Goal: Task Accomplishment & Management: Manage account settings

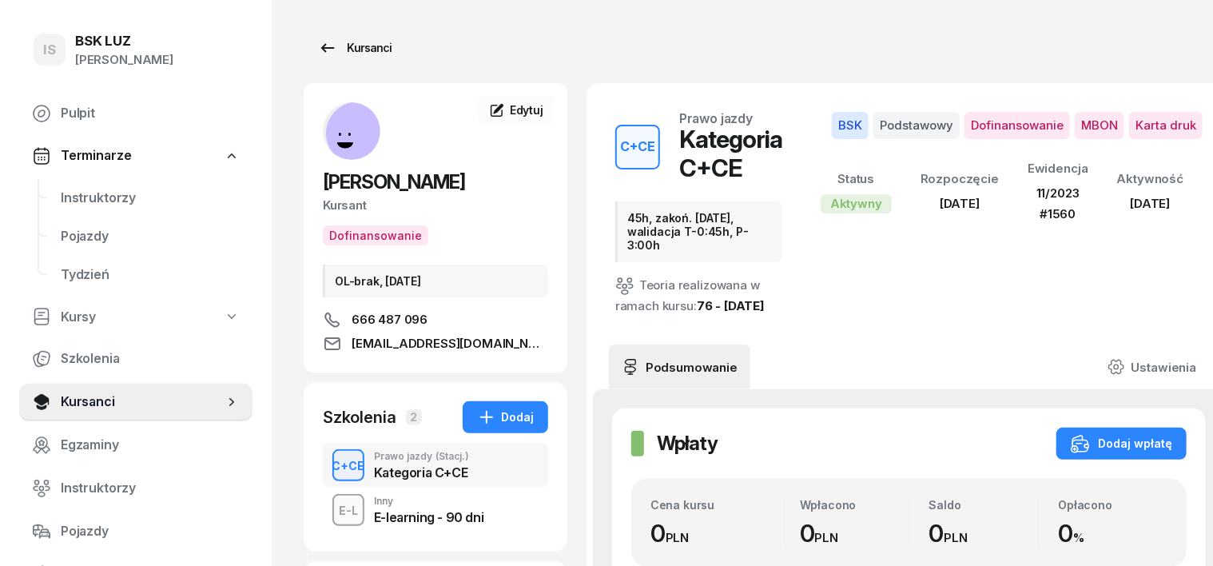
click at [334, 49] on div "Kursanci" at bounding box center [355, 47] width 74 height 19
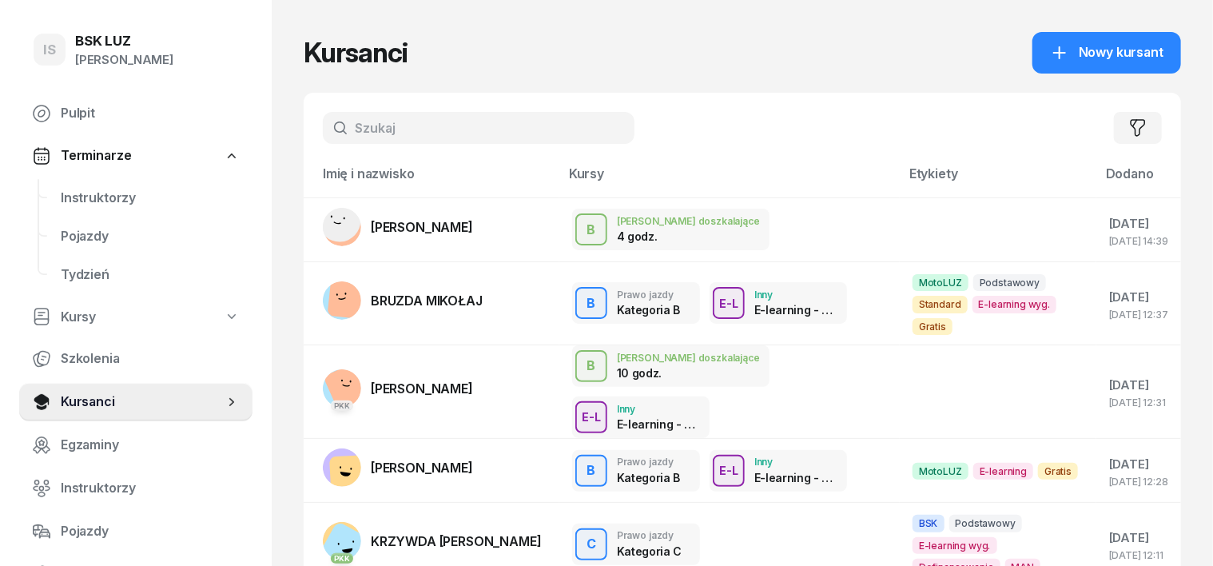
drag, startPoint x: 328, startPoint y: 129, endPoint x: 463, endPoint y: 107, distance: 135.9
click at [331, 128] on input "text" at bounding box center [479, 128] width 312 height 32
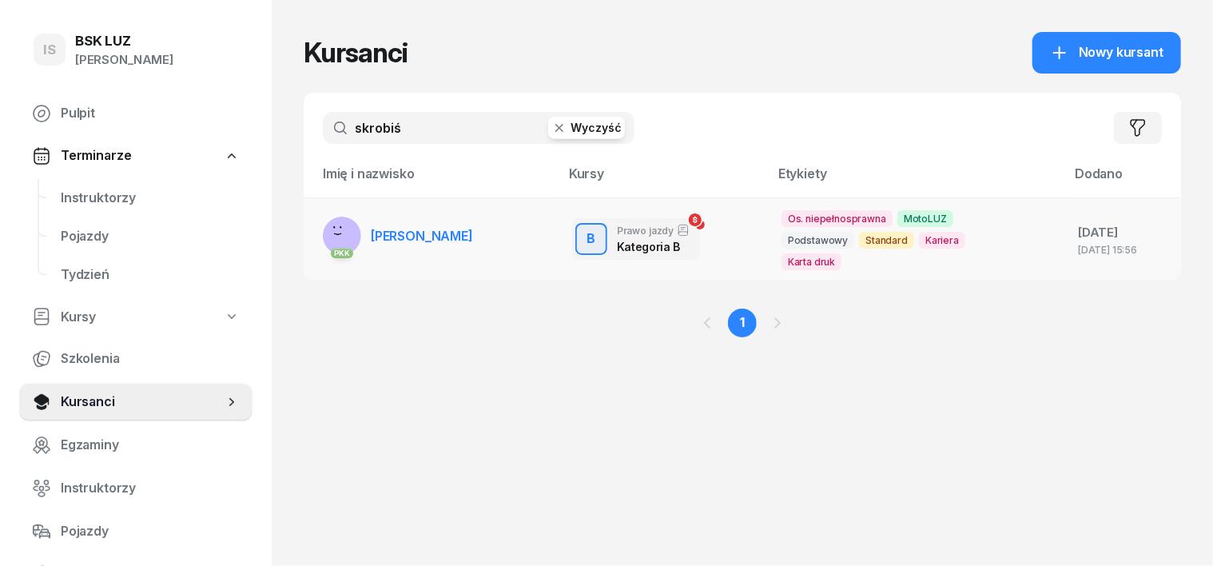
type input "skrobiś"
click at [308, 232] on rect at bounding box center [340, 239] width 65 height 65
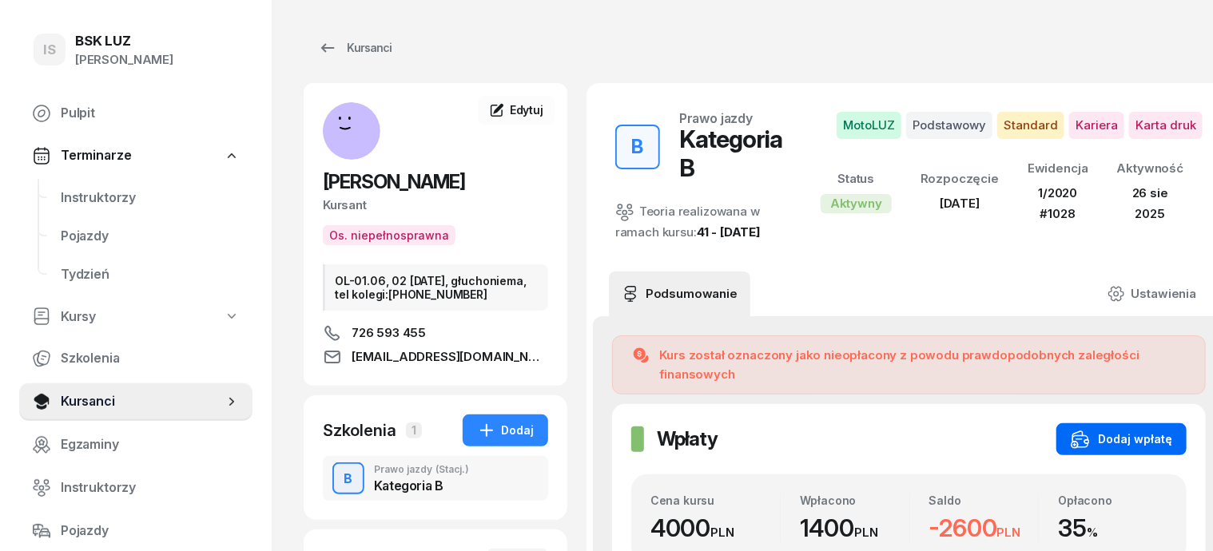
click at [1128, 430] on div "Dodaj wpłatę" at bounding box center [1121, 439] width 101 height 19
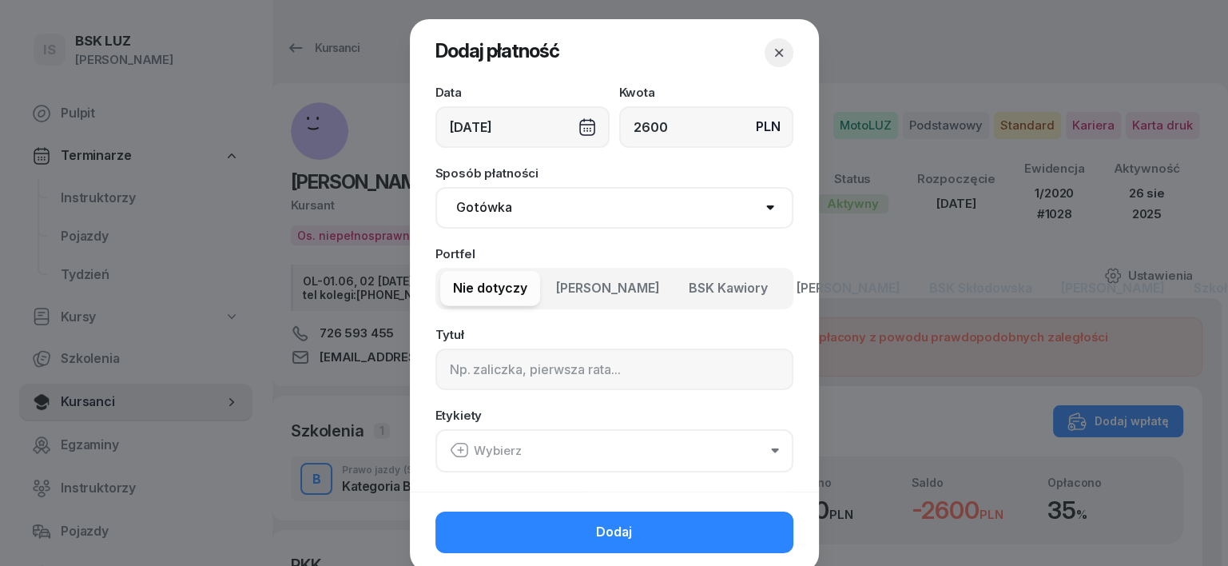
type input "2600"
click at [478, 209] on select "Gotówka Karta Przelew Płatności online BLIK" at bounding box center [614, 208] width 358 height 42
select select "transfer"
click at [435, 187] on select "Gotówka Karta Przelew Płatności online BLIK" at bounding box center [614, 208] width 358 height 42
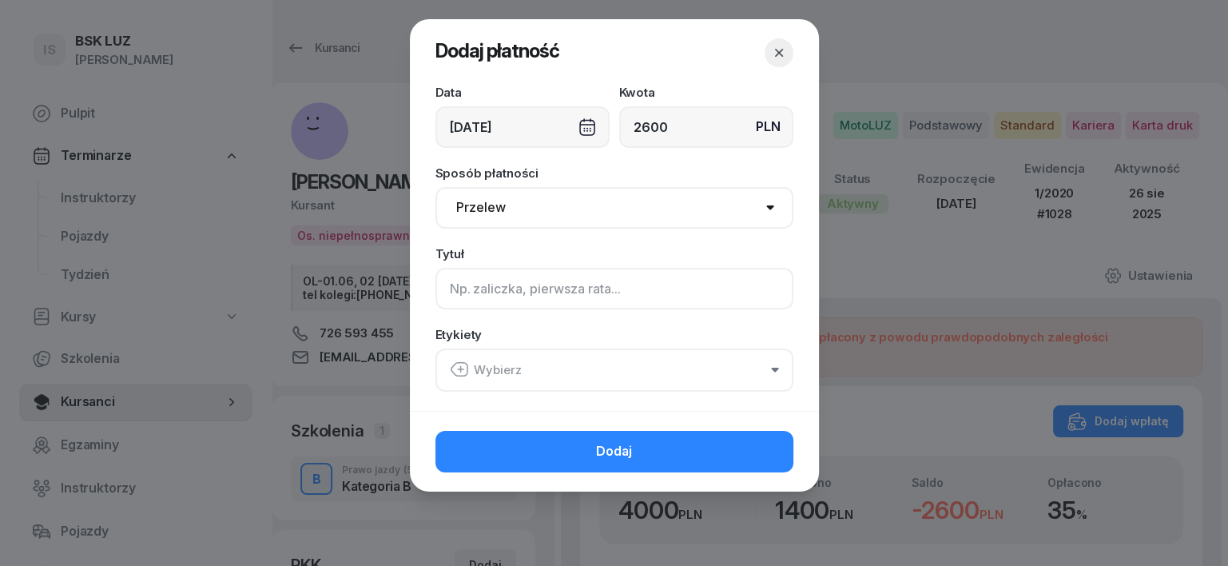
click at [461, 281] on input at bounding box center [614, 289] width 358 height 42
click at [460, 367] on icon "button" at bounding box center [460, 370] width 0 height 6
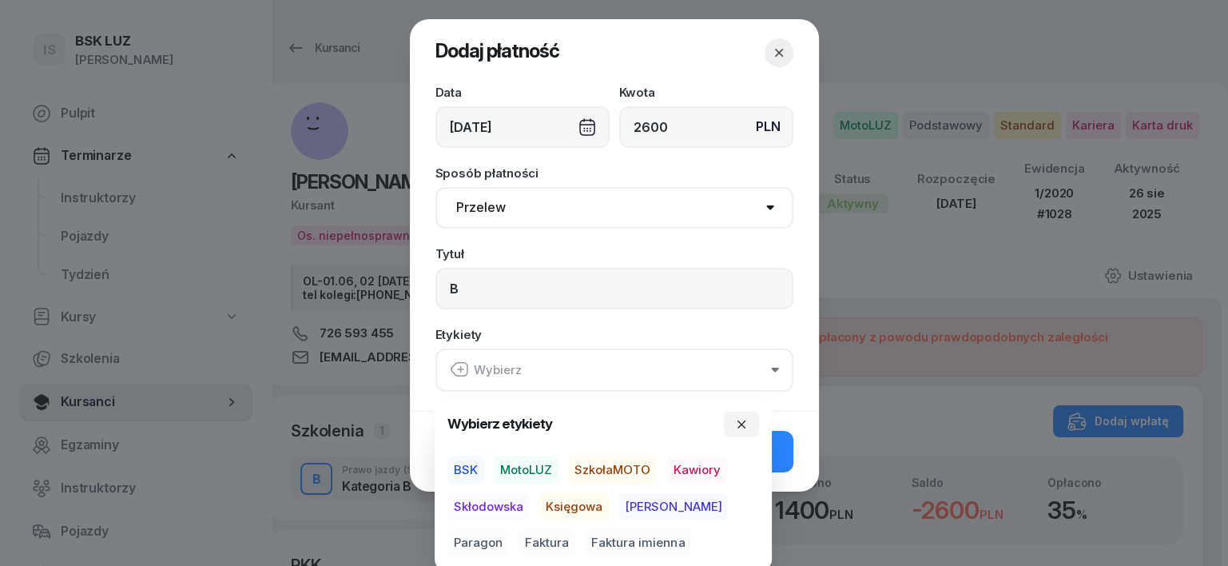
click at [525, 464] on span "MotoLUZ" at bounding box center [526, 469] width 65 height 27
click at [571, 507] on span "Księgowa" at bounding box center [574, 505] width 70 height 27
click at [594, 543] on span "Faktura imienna" at bounding box center [638, 542] width 106 height 27
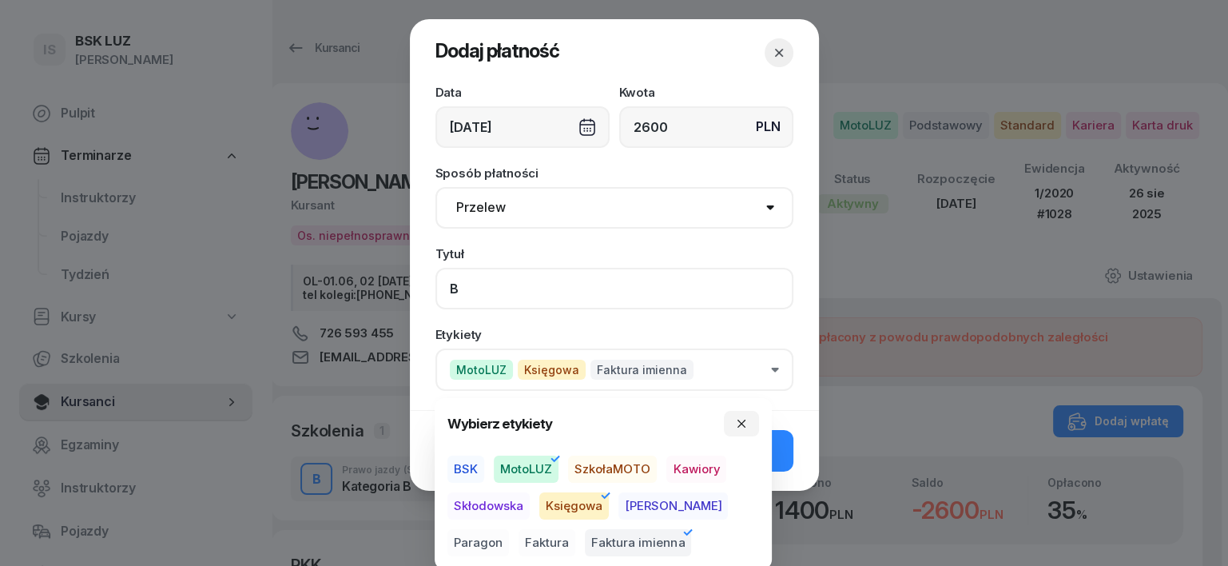
click at [497, 291] on input "B" at bounding box center [614, 289] width 358 height 42
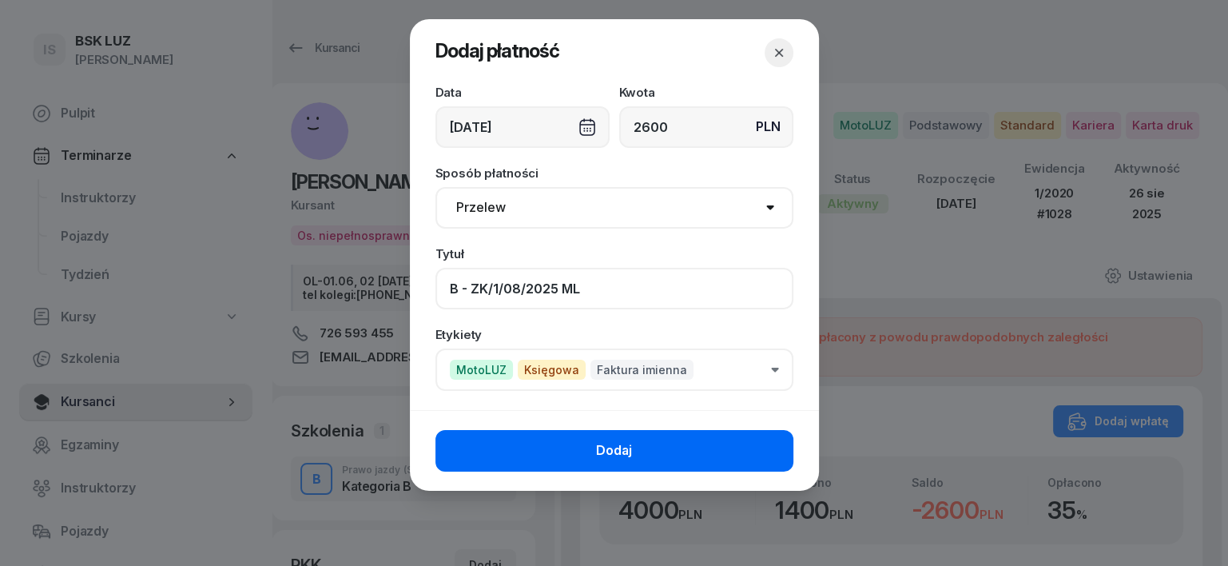
type input "B - ZK/1/08/2025 ML"
click at [712, 455] on button "Dodaj" at bounding box center [614, 451] width 358 height 42
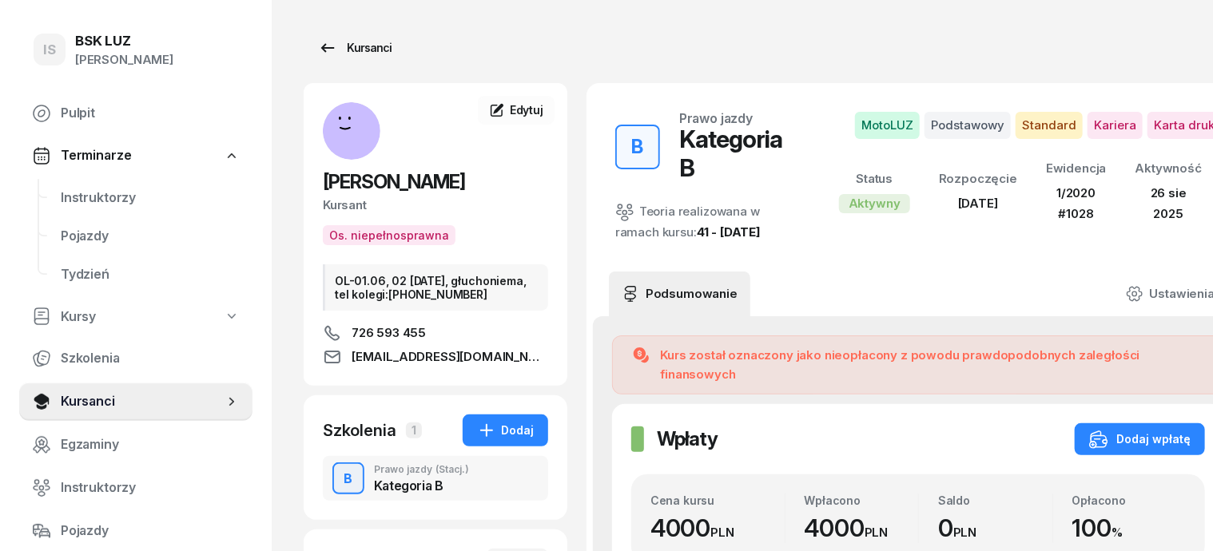
click at [342, 49] on div "Kursanci" at bounding box center [355, 47] width 74 height 19
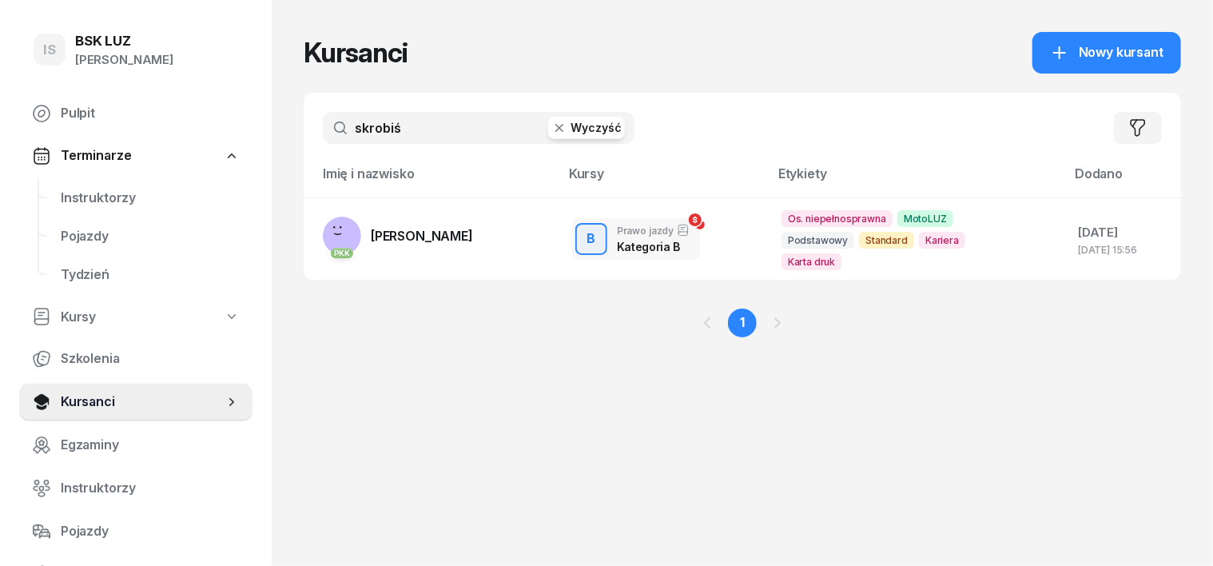
click at [551, 134] on icon "button" at bounding box center [559, 128] width 16 height 16
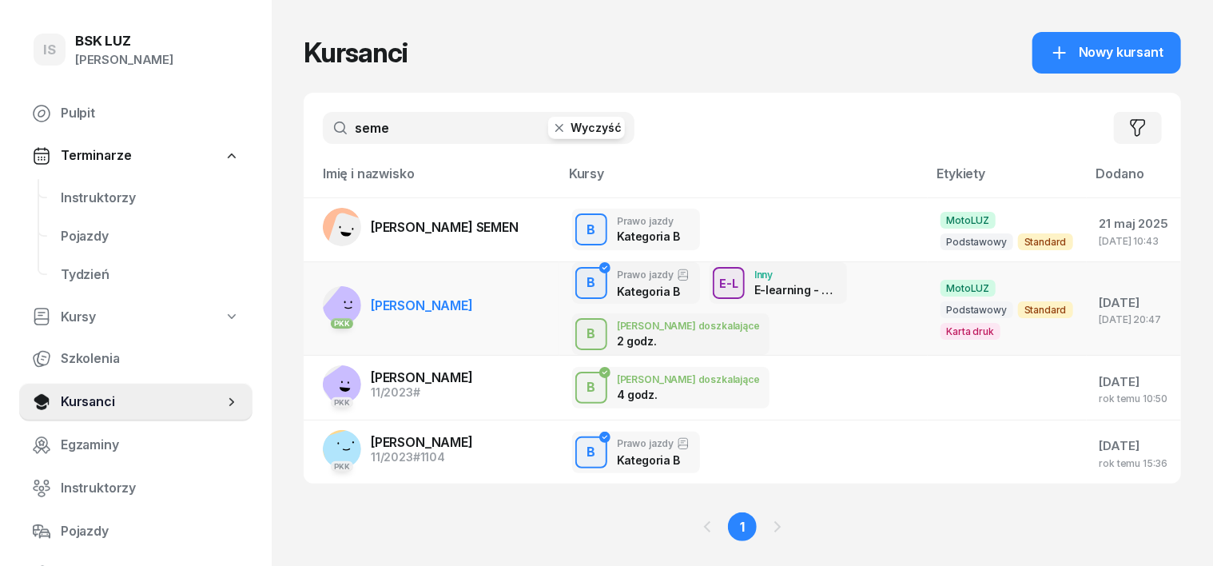
type input "seme"
click at [320, 304] on rect at bounding box center [349, 309] width 59 height 59
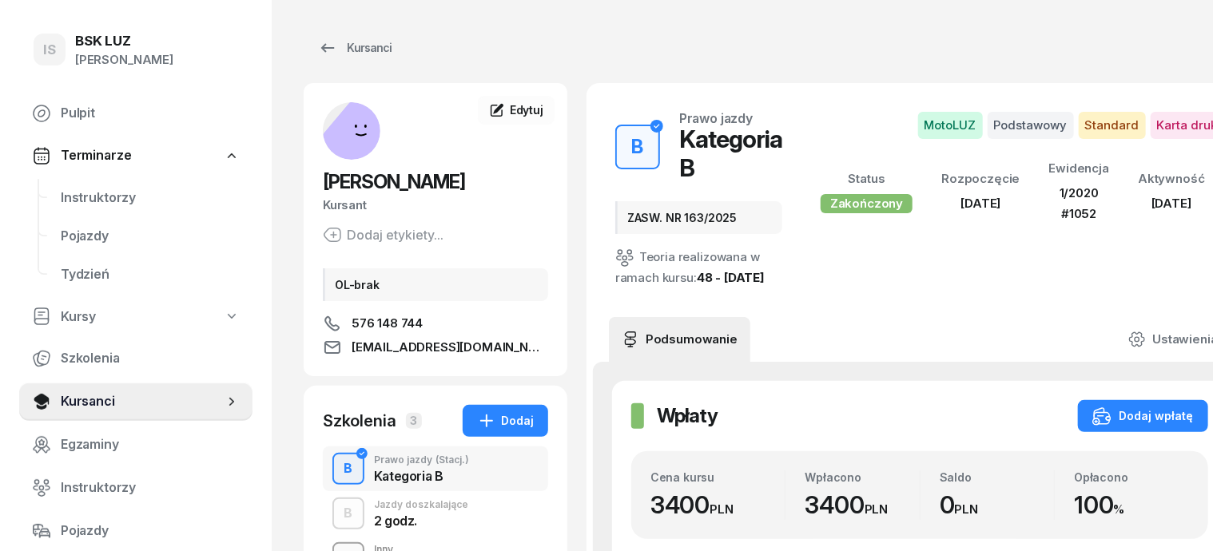
scroll to position [99, 0]
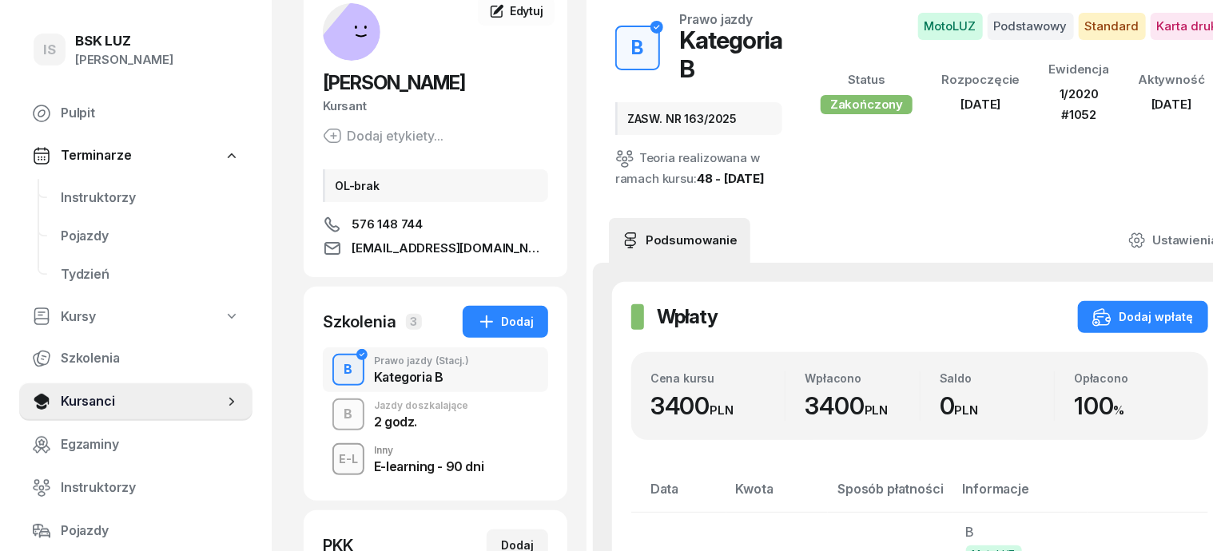
click at [338, 412] on div "B" at bounding box center [349, 414] width 22 height 27
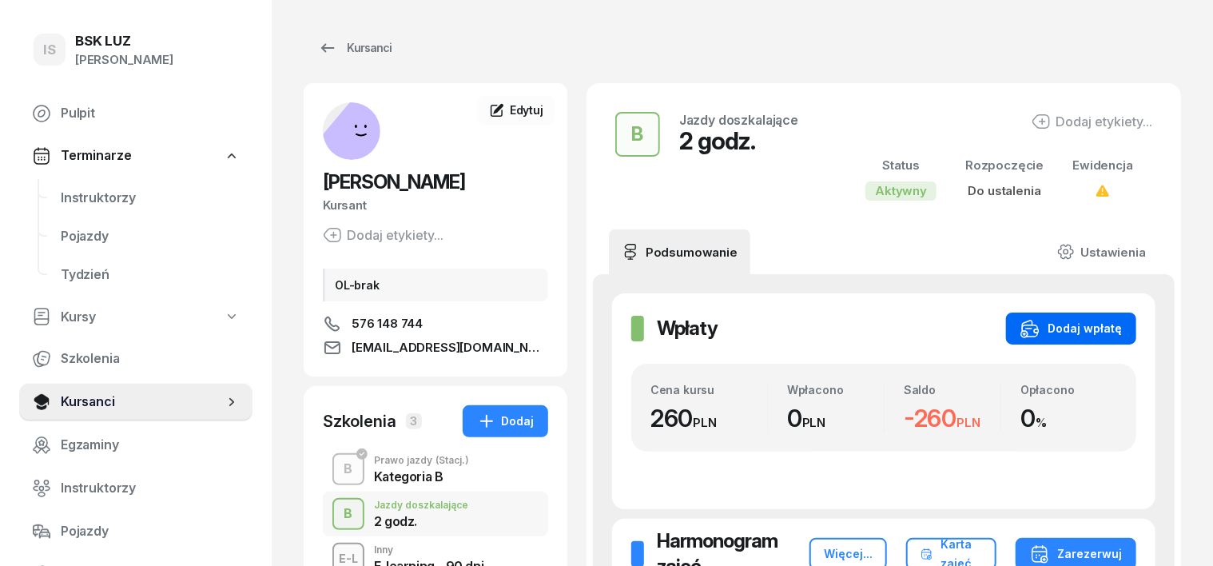
click at [1102, 329] on div "Dodaj wpłatę" at bounding box center [1070, 328] width 101 height 19
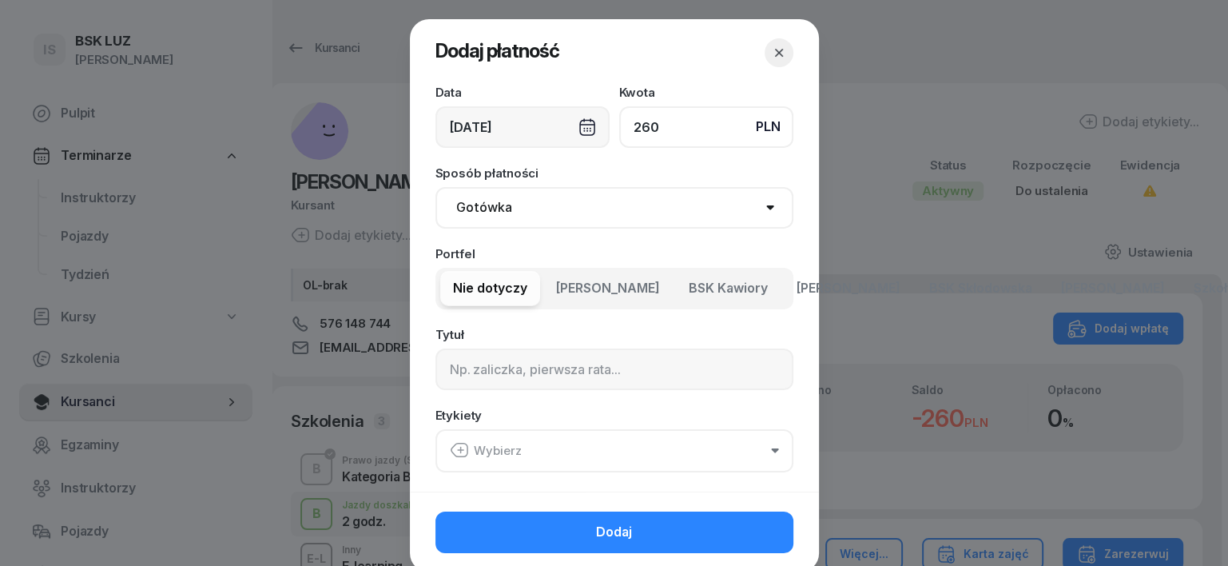
type input "260"
click at [491, 206] on select "Gotówka Karta Przelew Płatności online BLIK" at bounding box center [614, 208] width 358 height 42
select select "transfer"
click at [435, 187] on select "Gotówka Karta Przelew Płatności online BLIK" at bounding box center [614, 208] width 358 height 42
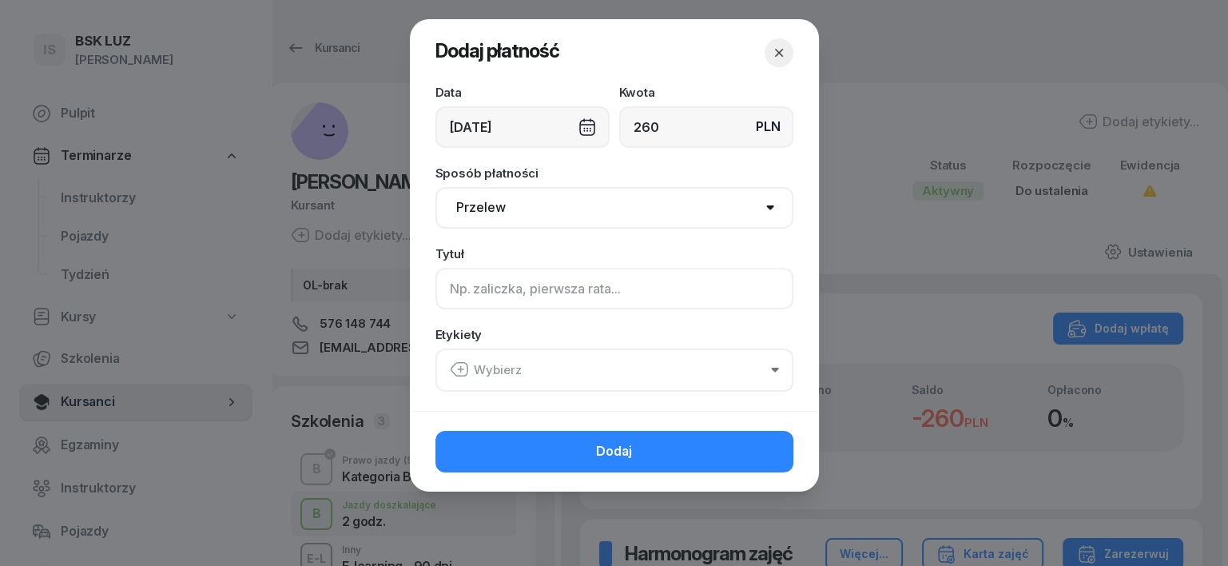
drag, startPoint x: 460, startPoint y: 286, endPoint x: 317, endPoint y: 310, distance: 145.0
click at [460, 286] on input at bounding box center [614, 289] width 358 height 42
type input "b"
type input "B"
click at [456, 374] on icon "button" at bounding box center [459, 369] width 19 height 19
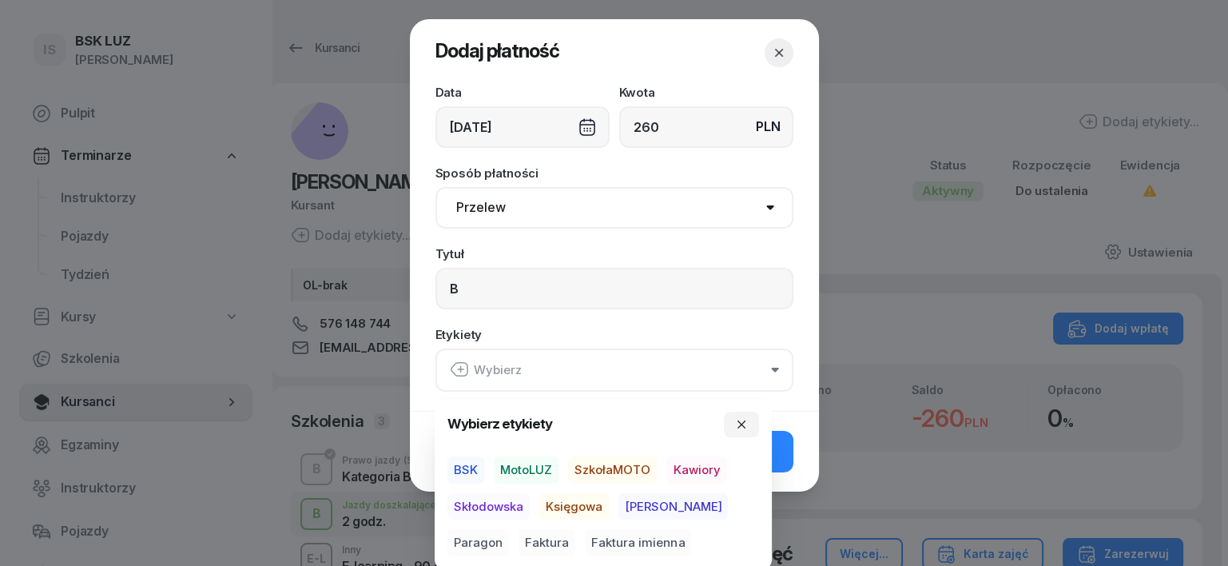
click at [528, 466] on span "MotoLUZ" at bounding box center [526, 469] width 65 height 27
click at [566, 503] on span "Księgowa" at bounding box center [574, 505] width 70 height 27
click at [509, 529] on span "Paragon" at bounding box center [478, 542] width 62 height 27
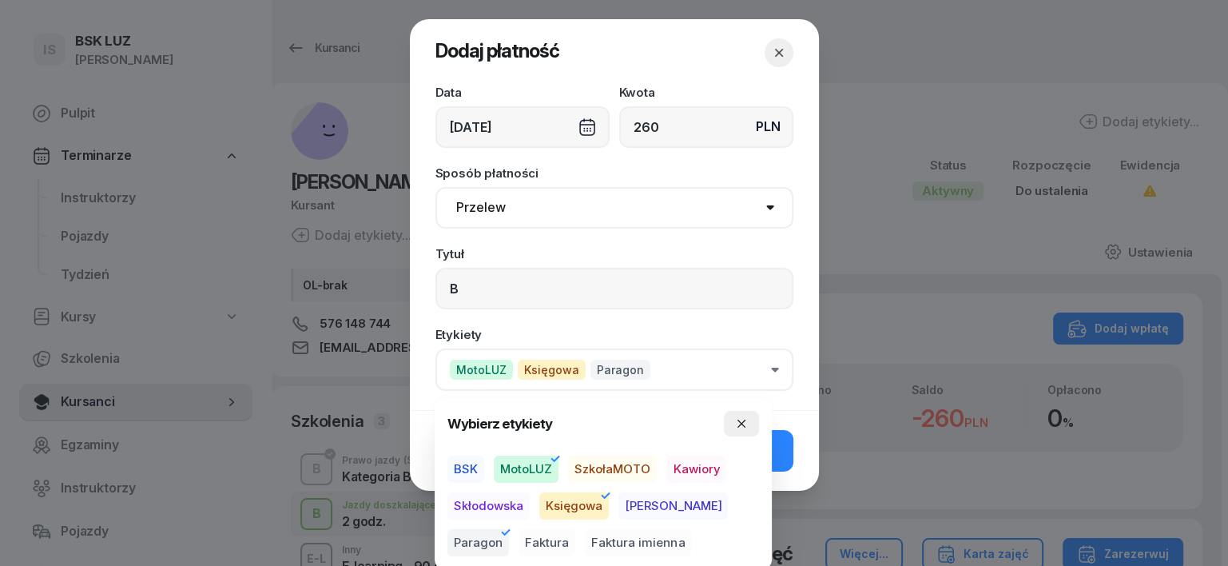
click at [736, 420] on icon "button" at bounding box center [741, 423] width 13 height 13
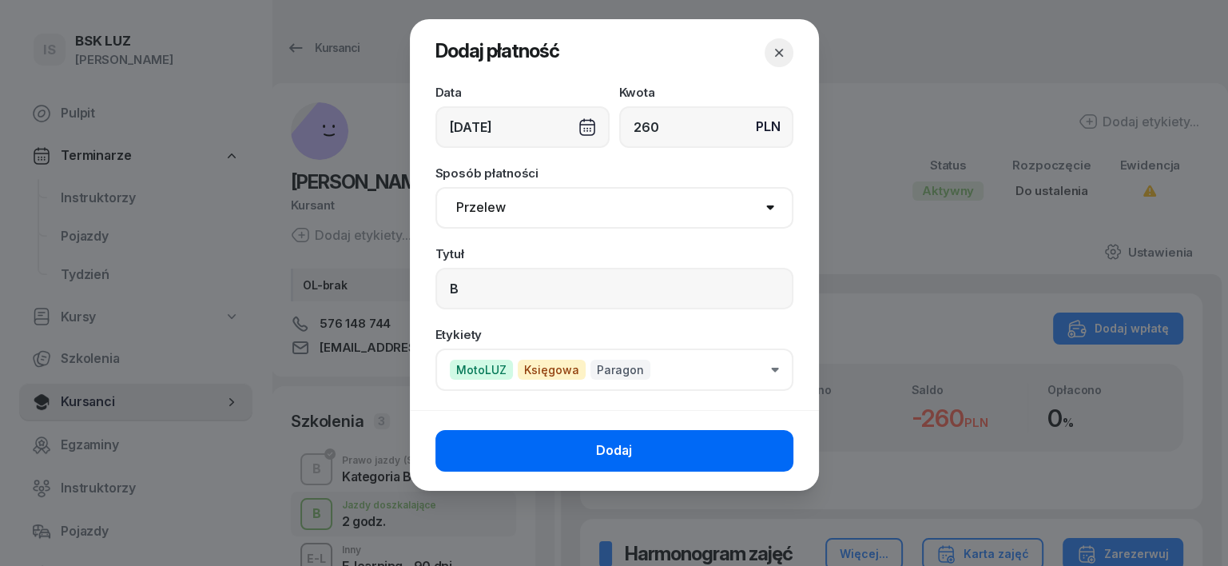
click at [688, 467] on button "Dodaj" at bounding box center [614, 451] width 358 height 42
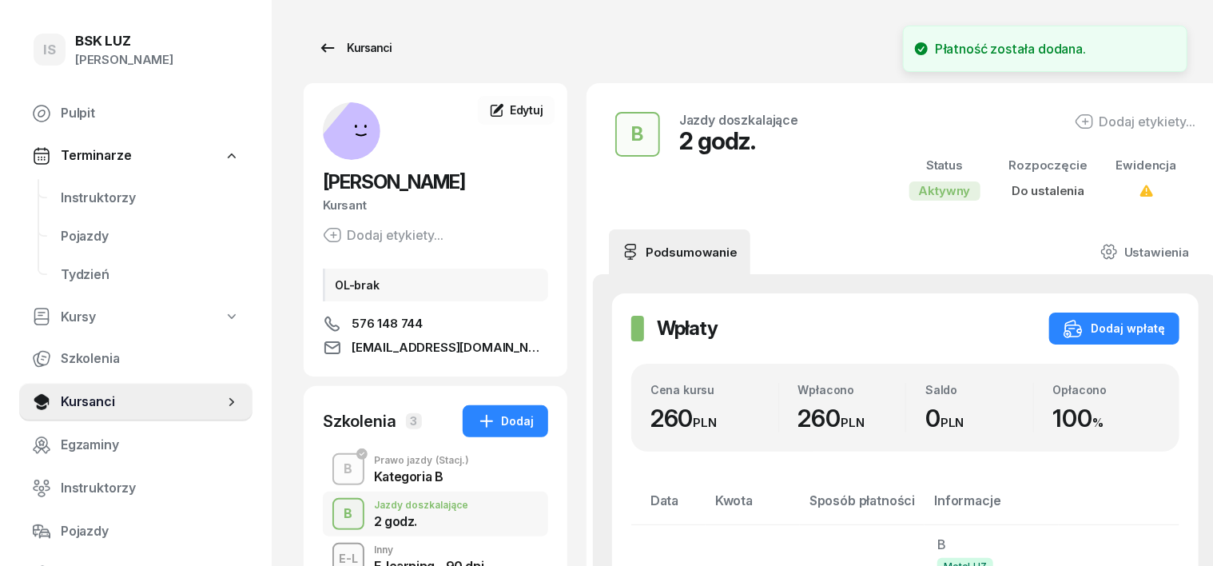
click at [352, 46] on div "Kursanci" at bounding box center [355, 47] width 74 height 19
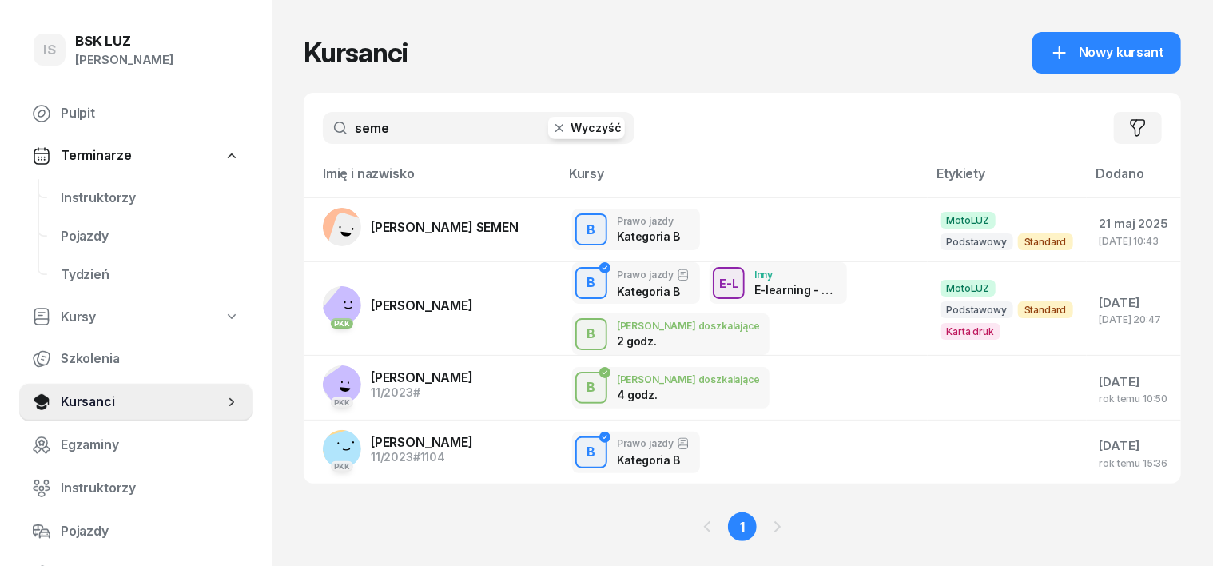
drag, startPoint x: 527, startPoint y: 127, endPoint x: 437, endPoint y: 162, distance: 96.1
click at [551, 125] on icon "button" at bounding box center [559, 128] width 16 height 16
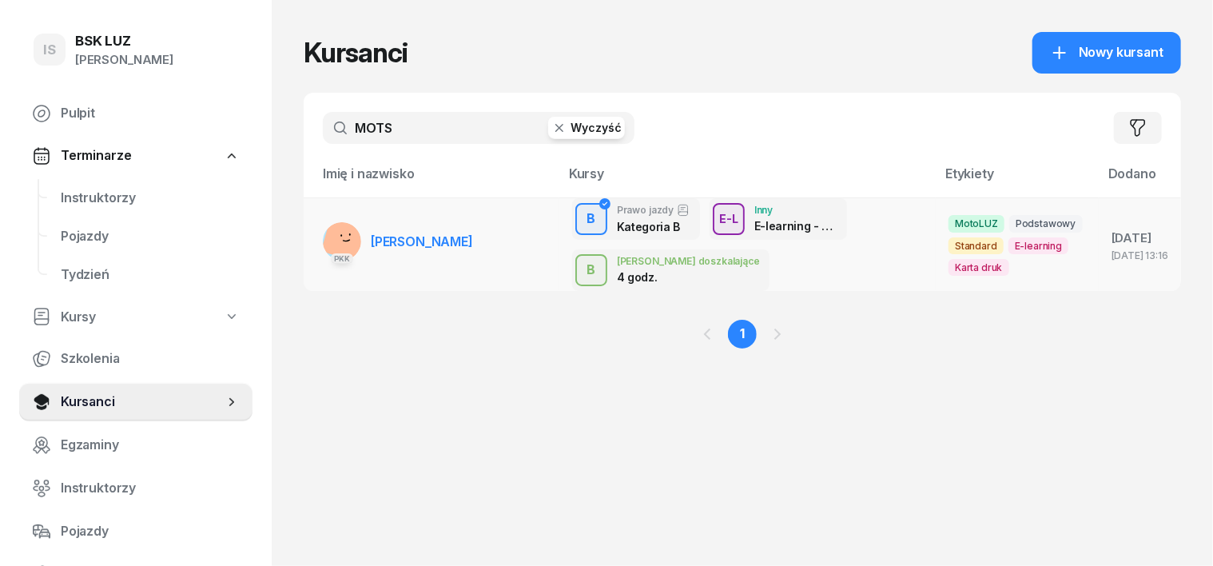
type input "MOTS"
click at [321, 234] on rect at bounding box center [347, 237] width 52 height 52
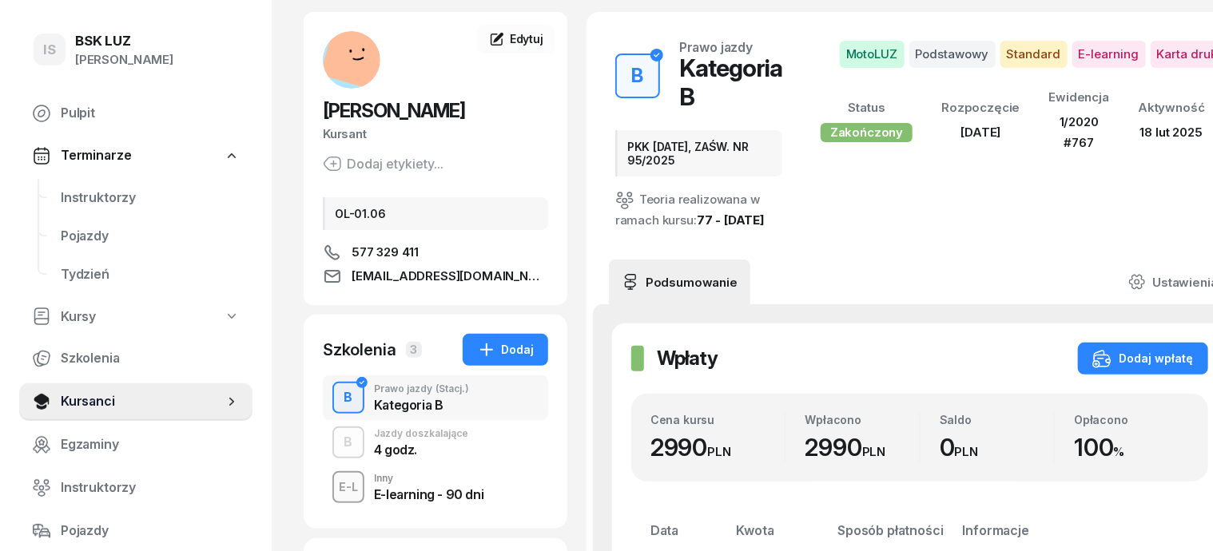
scroll to position [99, 0]
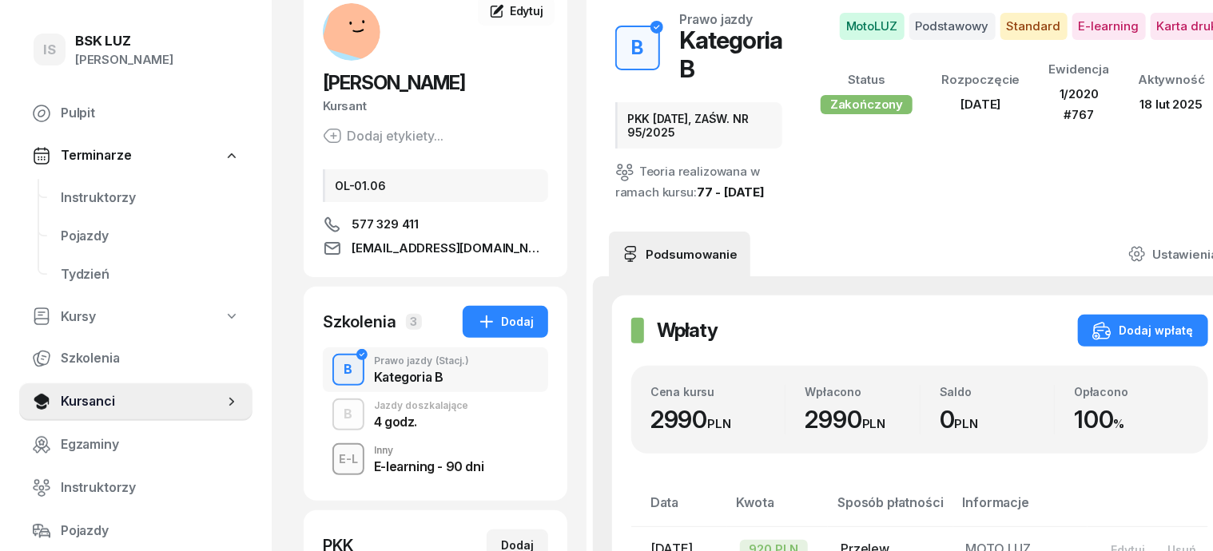
click at [338, 408] on div "B" at bounding box center [349, 414] width 22 height 27
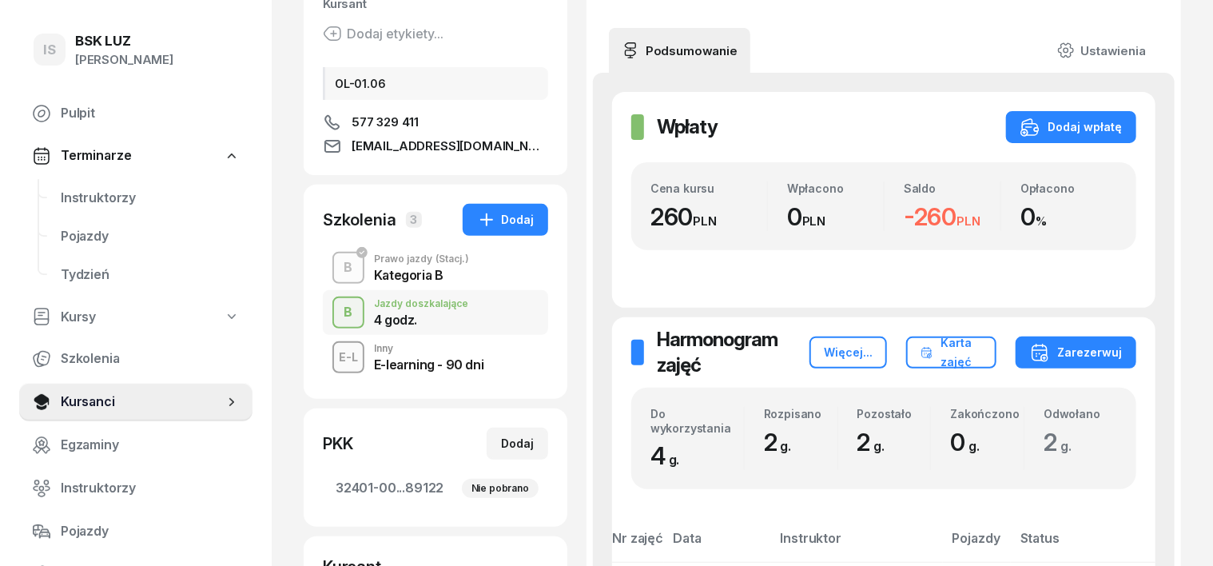
scroll to position [200, 0]
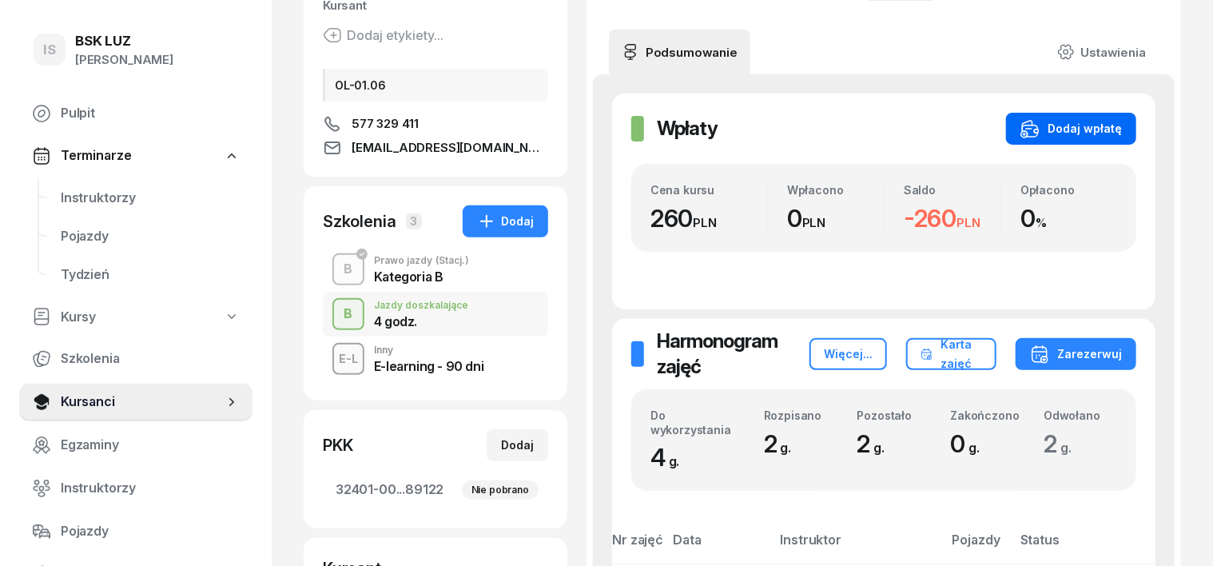
click at [1121, 128] on div "Dodaj wpłatę" at bounding box center [1070, 128] width 101 height 19
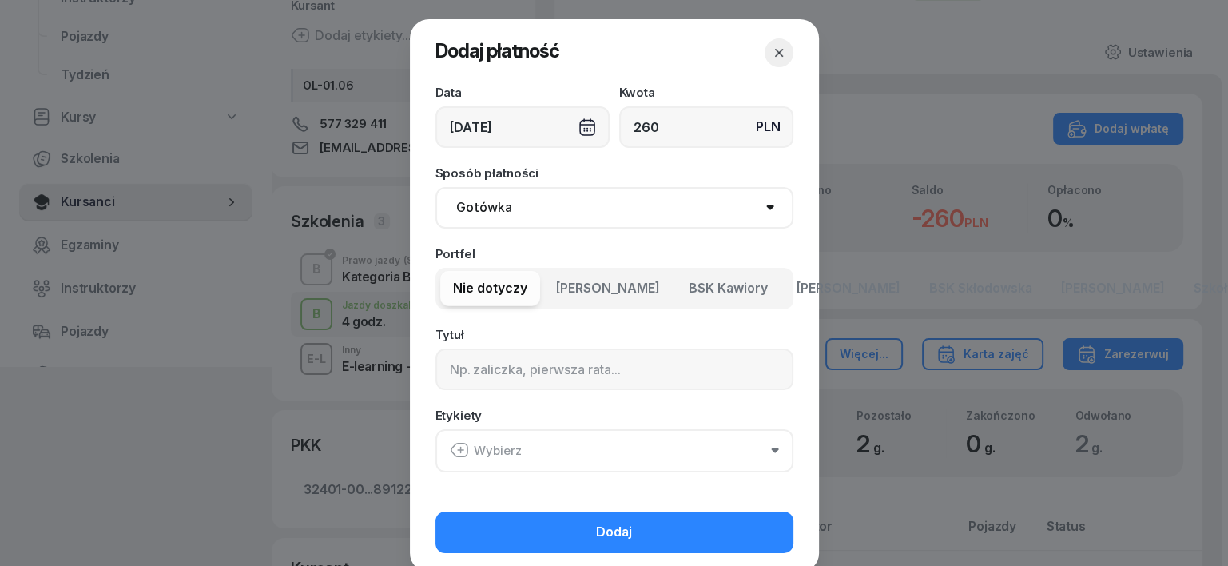
type input "260"
click at [468, 209] on select "Gotówka Karta Przelew Płatności online BLIK" at bounding box center [614, 208] width 358 height 42
select select "transfer"
click at [435, 187] on select "Gotówka Karta Przelew Płatności online BLIK" at bounding box center [614, 208] width 358 height 42
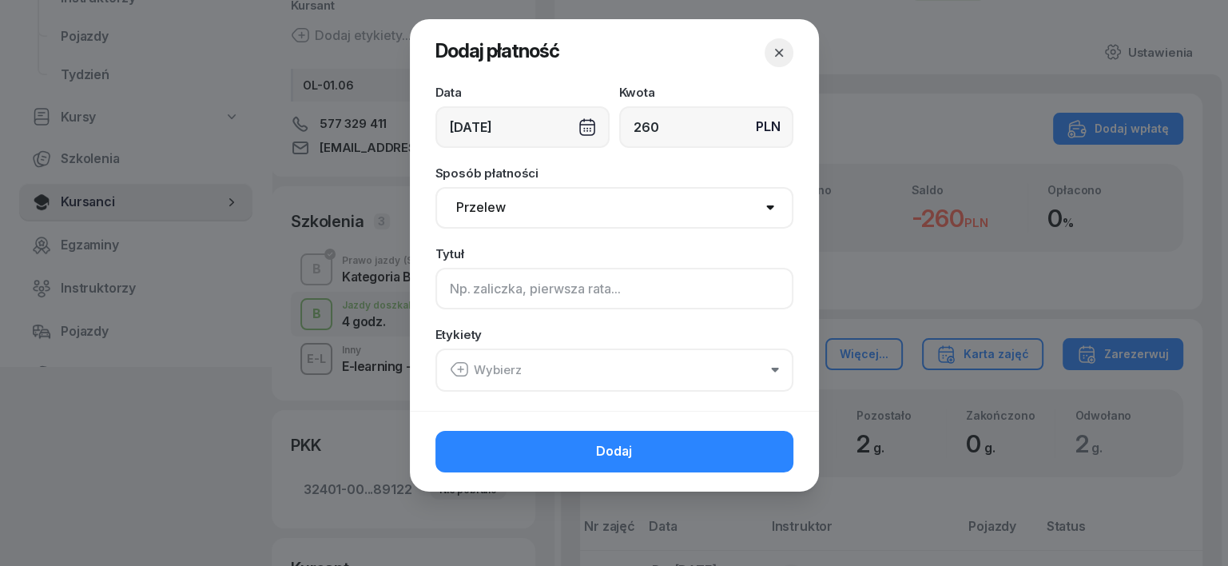
click at [460, 295] on input at bounding box center [614, 289] width 358 height 42
type input "B"
click at [462, 364] on icon "button" at bounding box center [459, 369] width 19 height 19
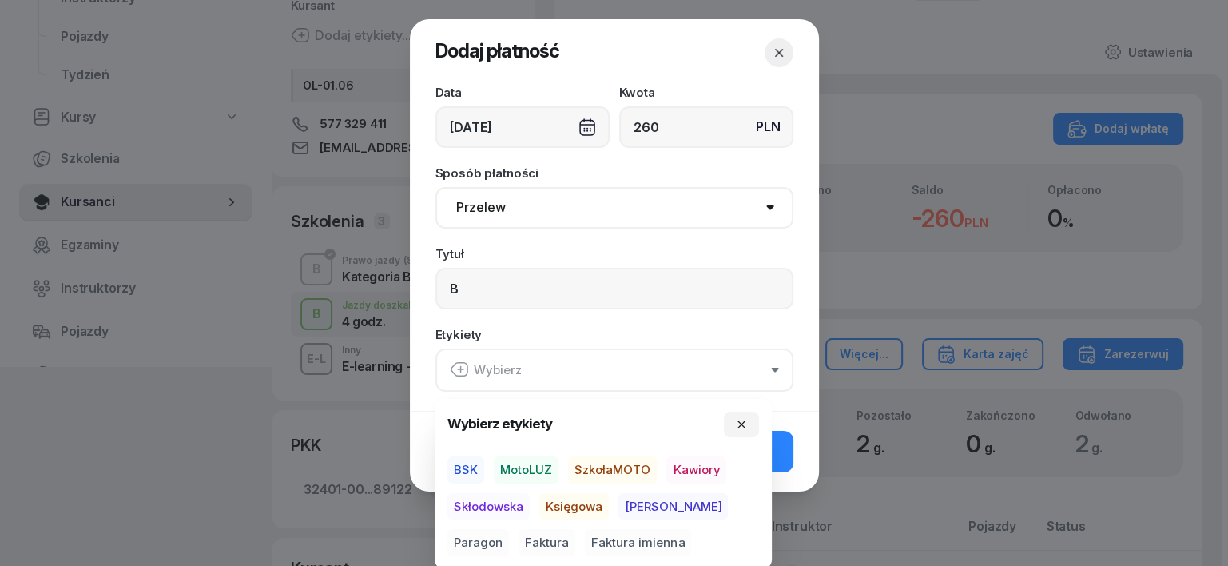
click at [529, 466] on span "MotoLUZ" at bounding box center [526, 469] width 65 height 27
click at [569, 507] on span "Księgowa" at bounding box center [574, 505] width 70 height 27
drag, startPoint x: 681, startPoint y: 507, endPoint x: 713, endPoint y: 492, distance: 35.8
click at [509, 529] on span "Paragon" at bounding box center [478, 542] width 62 height 27
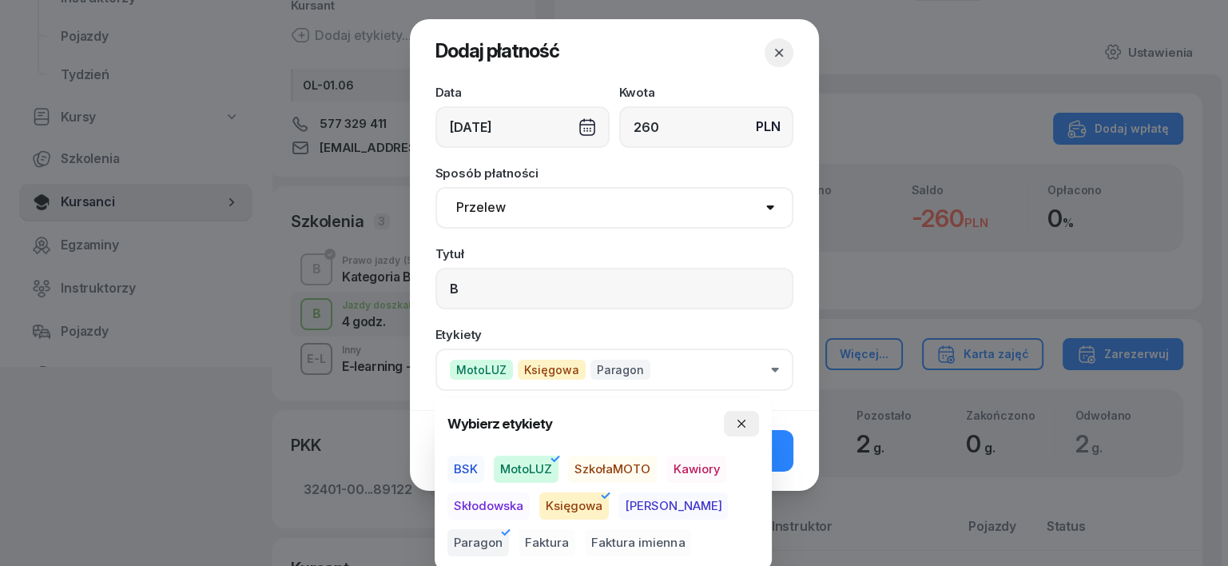
click at [742, 415] on button "button" at bounding box center [741, 424] width 35 height 26
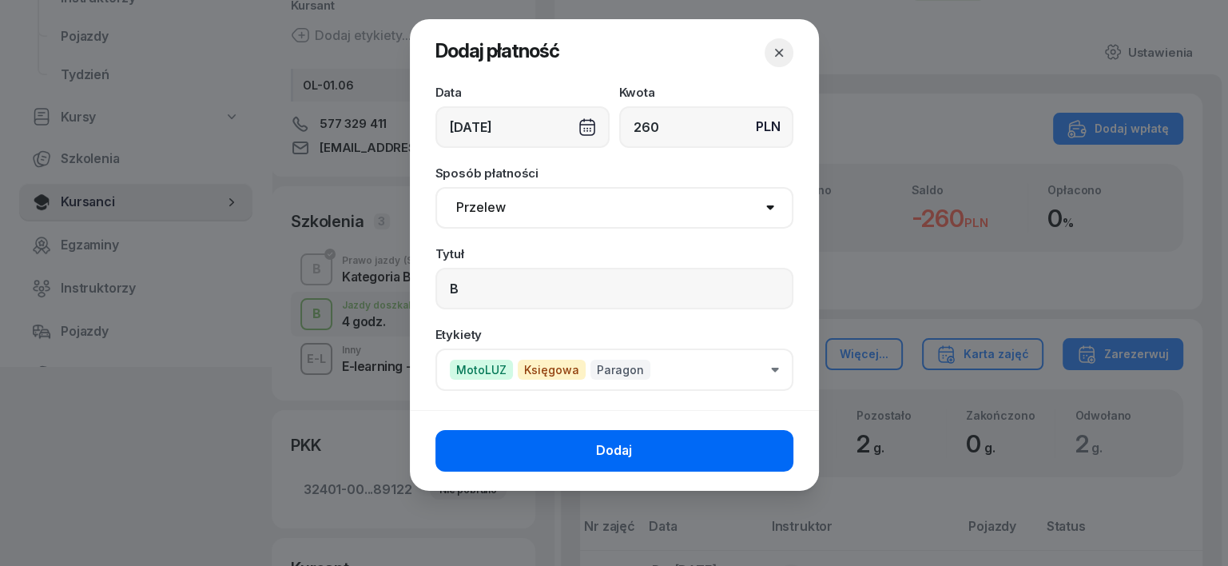
click at [739, 451] on button "Dodaj" at bounding box center [614, 451] width 358 height 42
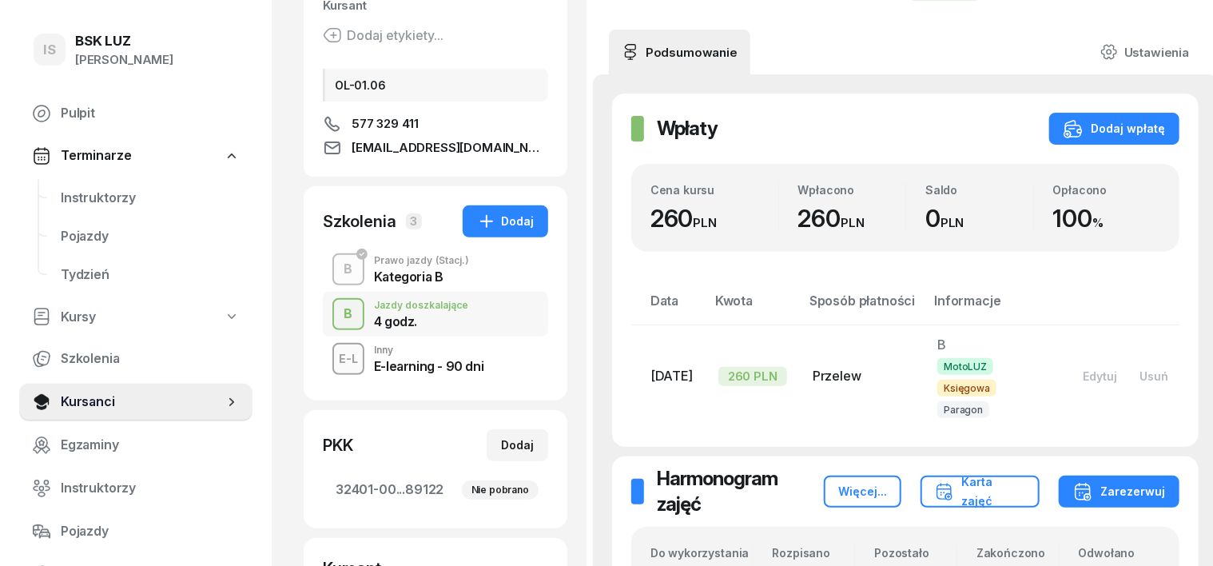
scroll to position [0, 0]
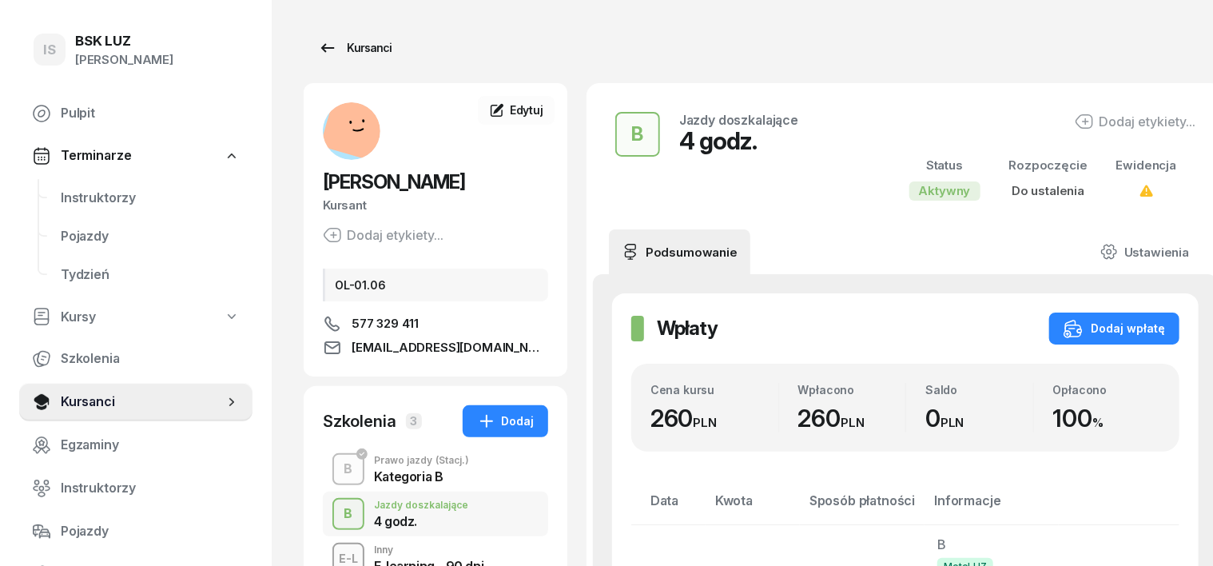
click at [341, 48] on div "Kursanci" at bounding box center [355, 47] width 74 height 19
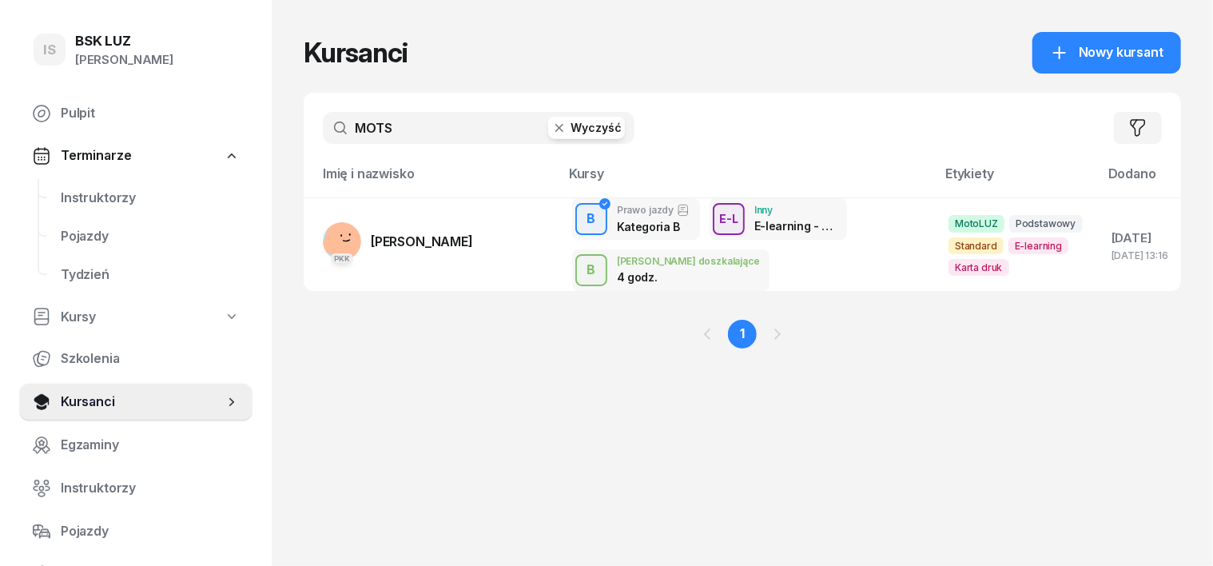
click at [548, 137] on button "Wyczyść" at bounding box center [586, 128] width 77 height 22
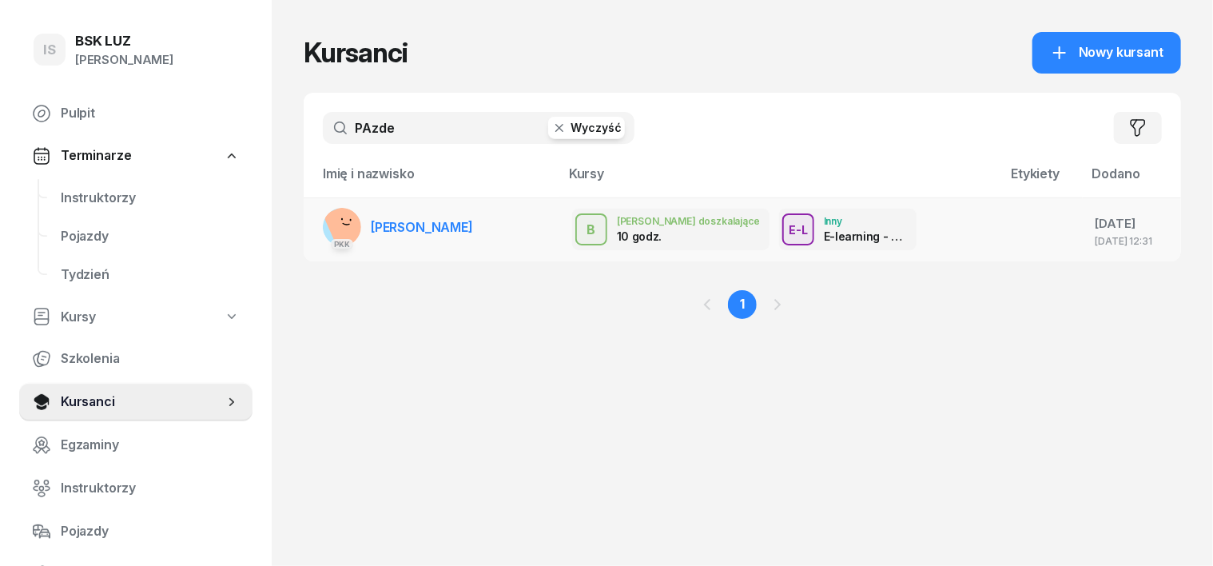
type input "PAzde"
click at [323, 230] on rect at bounding box center [348, 224] width 50 height 50
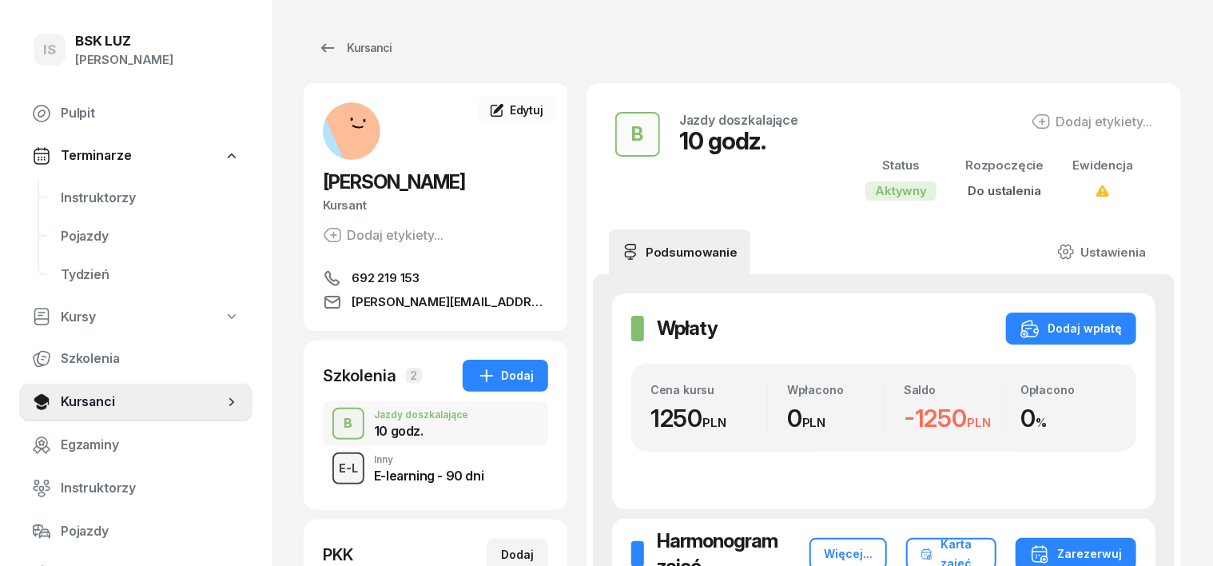
click at [332, 469] on div "E-L" at bounding box center [348, 468] width 32 height 20
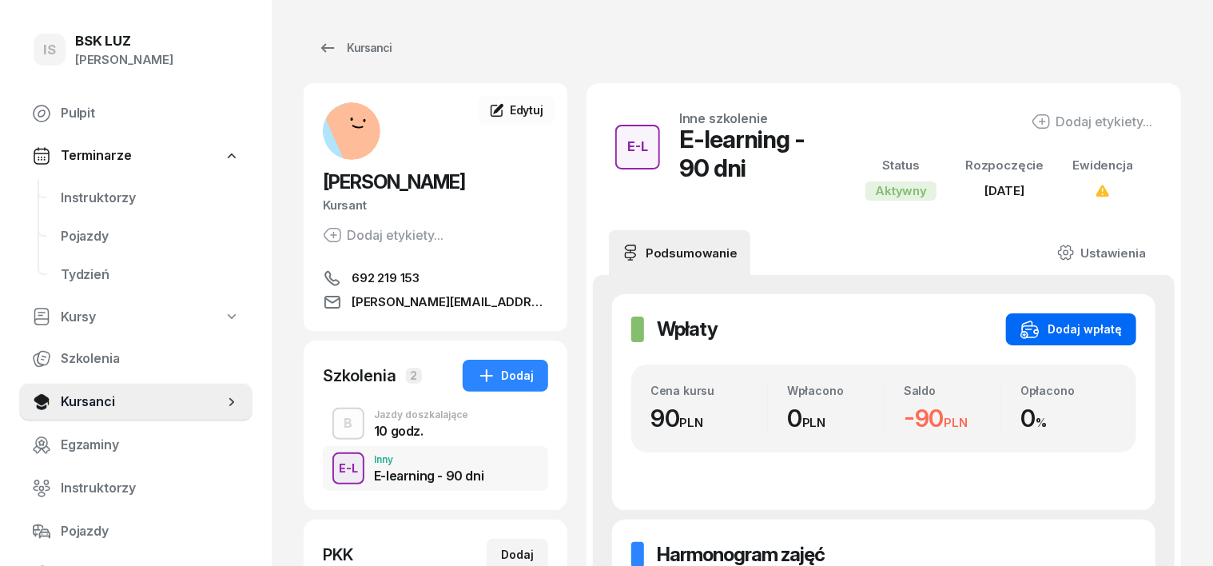
click at [1122, 324] on div "Dodaj wpłatę" at bounding box center [1070, 329] width 101 height 19
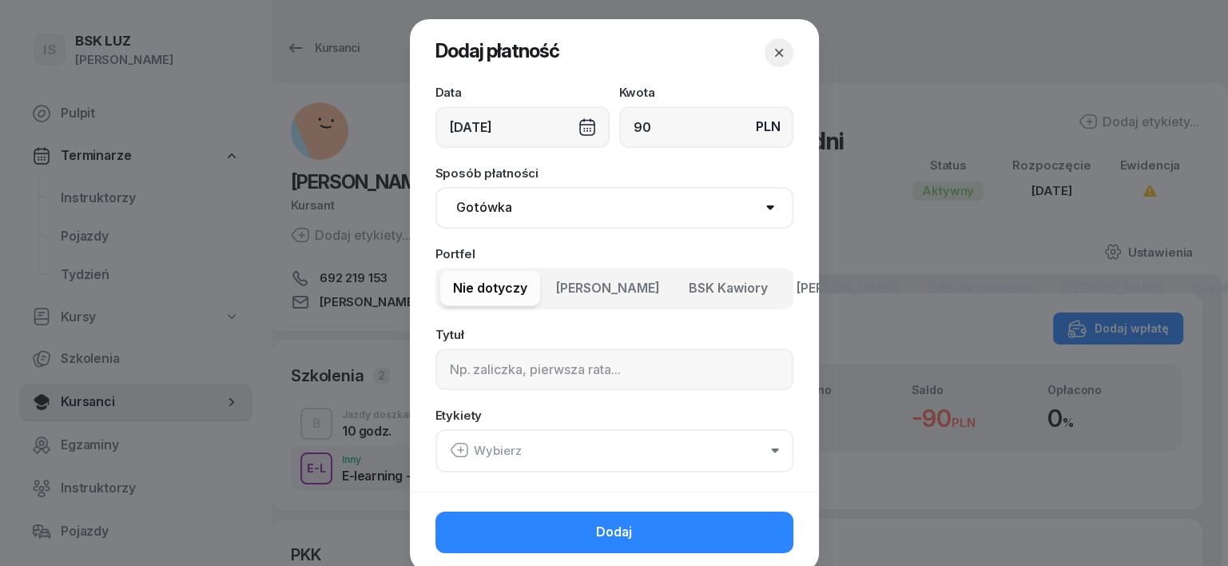
type input "90"
drag, startPoint x: 490, startPoint y: 199, endPoint x: 492, endPoint y: 225, distance: 26.5
click at [490, 202] on select "Gotówka Karta Przelew Płatności online BLIK" at bounding box center [614, 208] width 358 height 42
select select "transfer"
click at [435, 187] on select "Gotówka Karta Przelew Płatności online BLIK" at bounding box center [614, 208] width 358 height 42
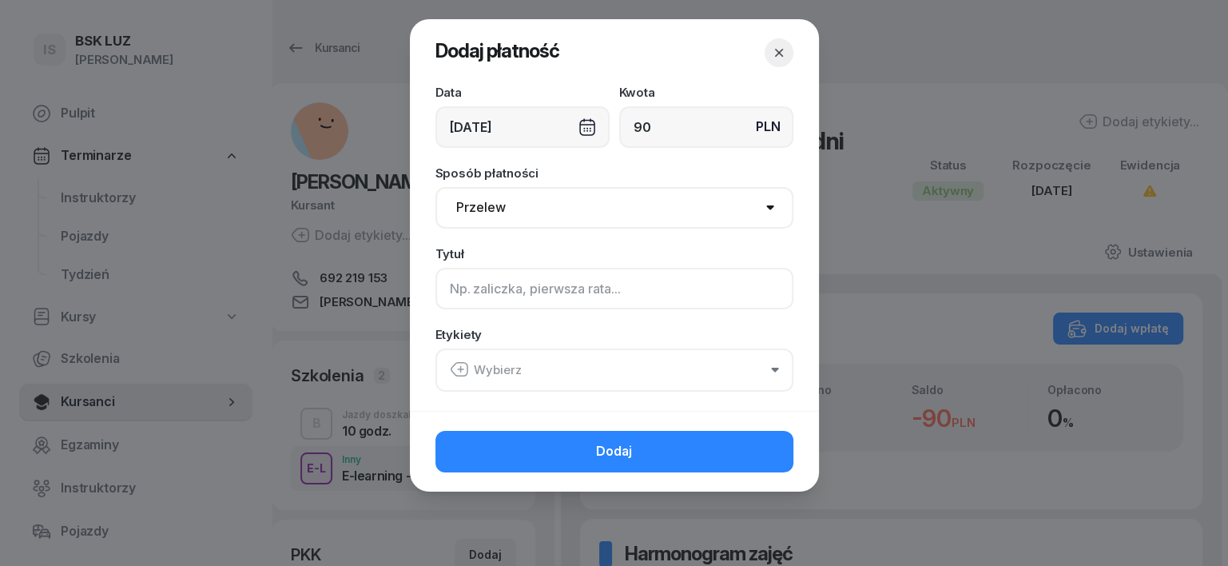
drag, startPoint x: 467, startPoint y: 294, endPoint x: 463, endPoint y: 302, distance: 8.9
click at [463, 298] on input at bounding box center [614, 289] width 358 height 42
type input "B - e-learn."
click at [460, 362] on icon "button" at bounding box center [459, 369] width 19 height 19
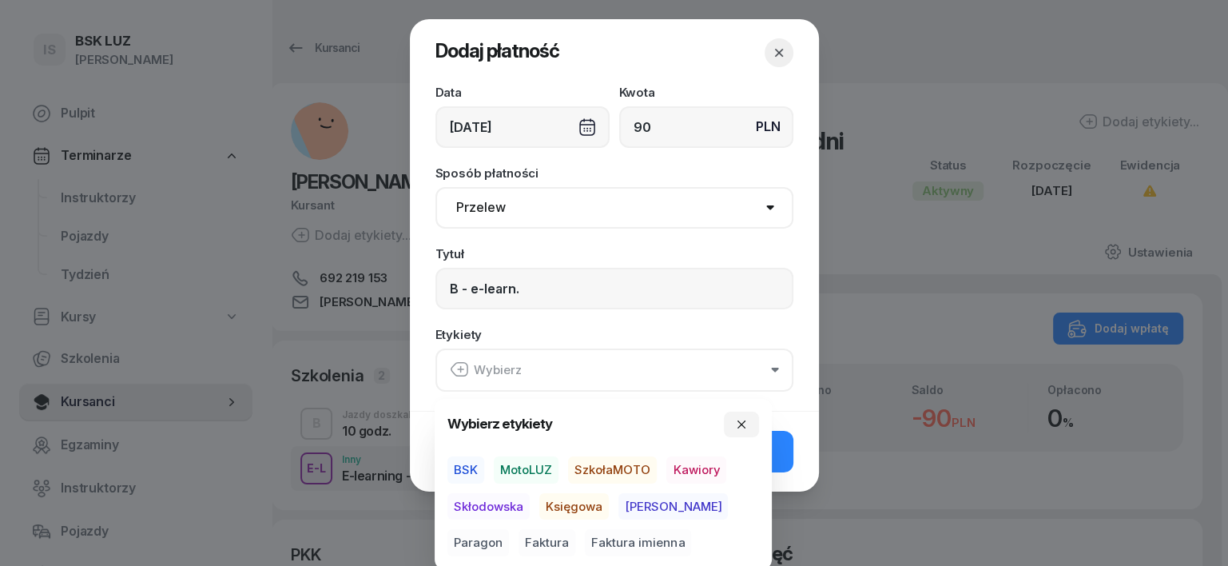
click at [519, 463] on span "MotoLUZ" at bounding box center [526, 469] width 65 height 27
click at [575, 502] on span "Księgowa" at bounding box center [574, 505] width 70 height 27
click at [509, 529] on span "Paragon" at bounding box center [478, 542] width 62 height 27
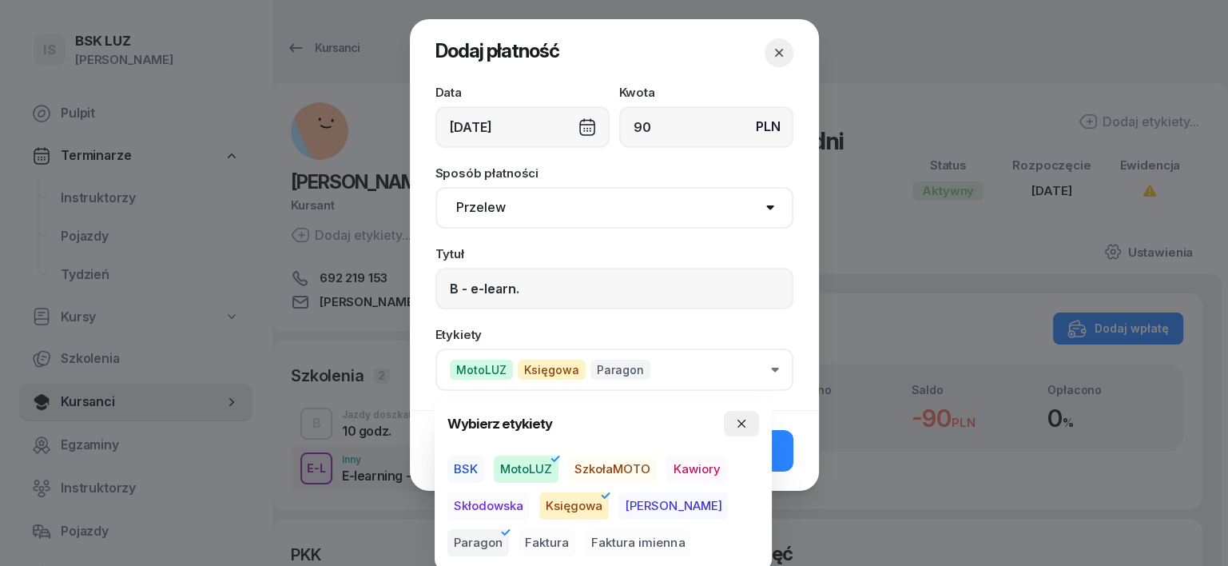
click at [741, 422] on icon "button" at bounding box center [741, 423] width 13 height 13
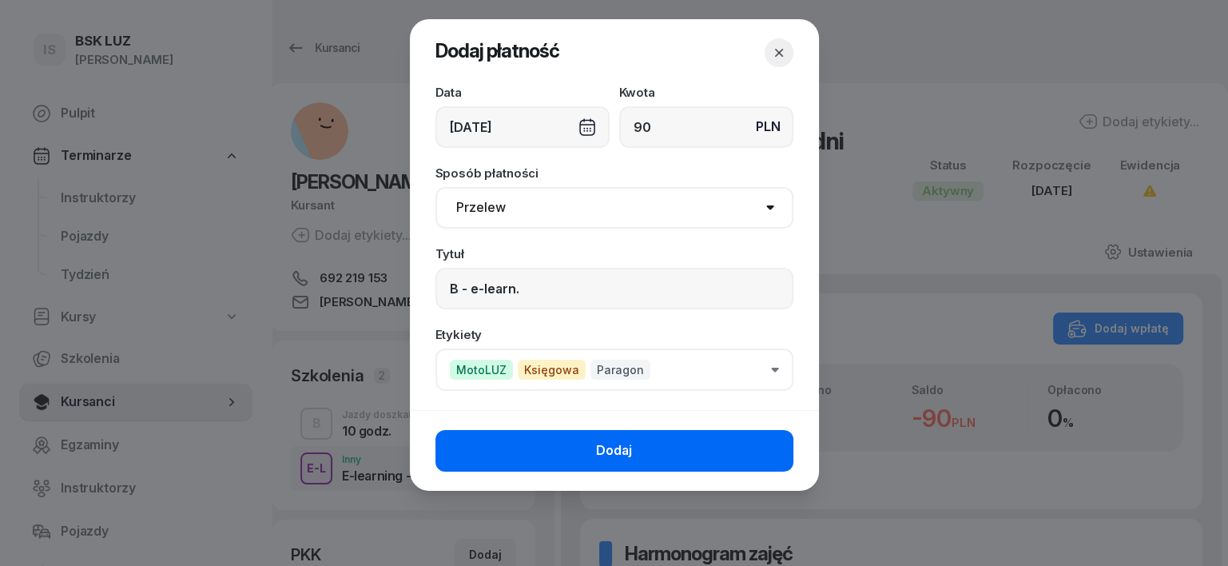
click at [745, 457] on button "Dodaj" at bounding box center [614, 451] width 358 height 42
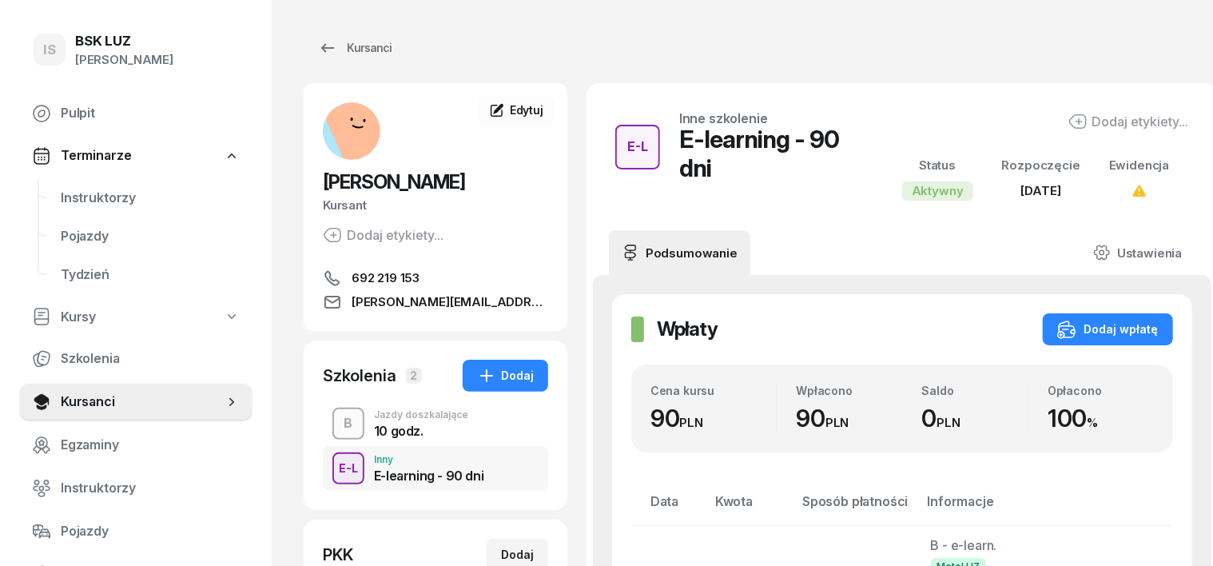
click at [338, 419] on div "B" at bounding box center [349, 423] width 22 height 27
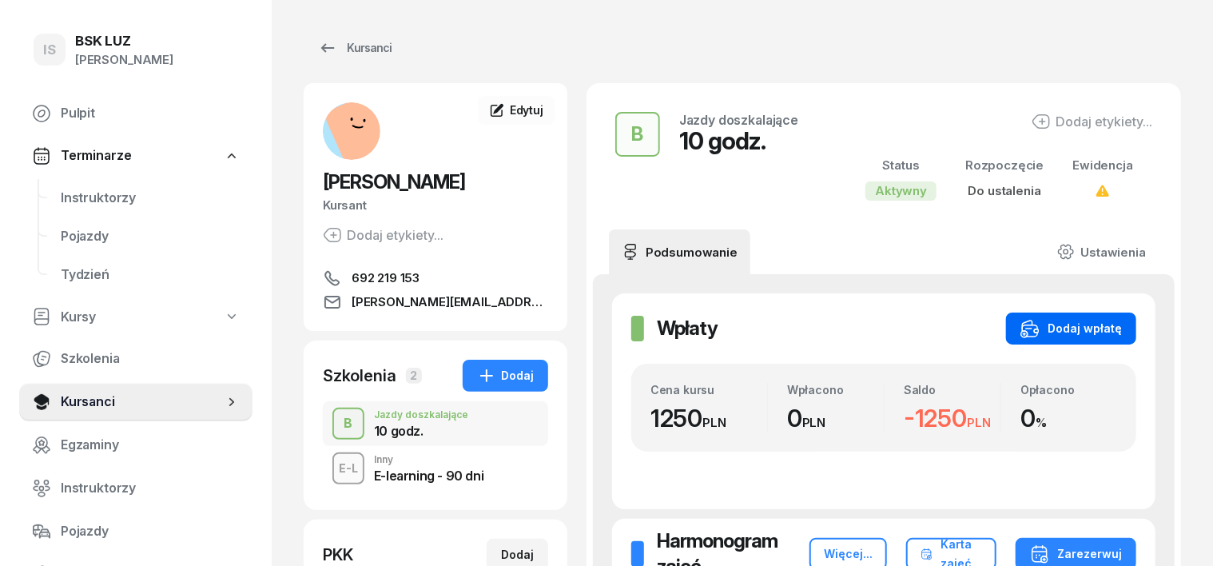
click at [1122, 334] on div "Dodaj wpłatę" at bounding box center [1070, 328] width 101 height 19
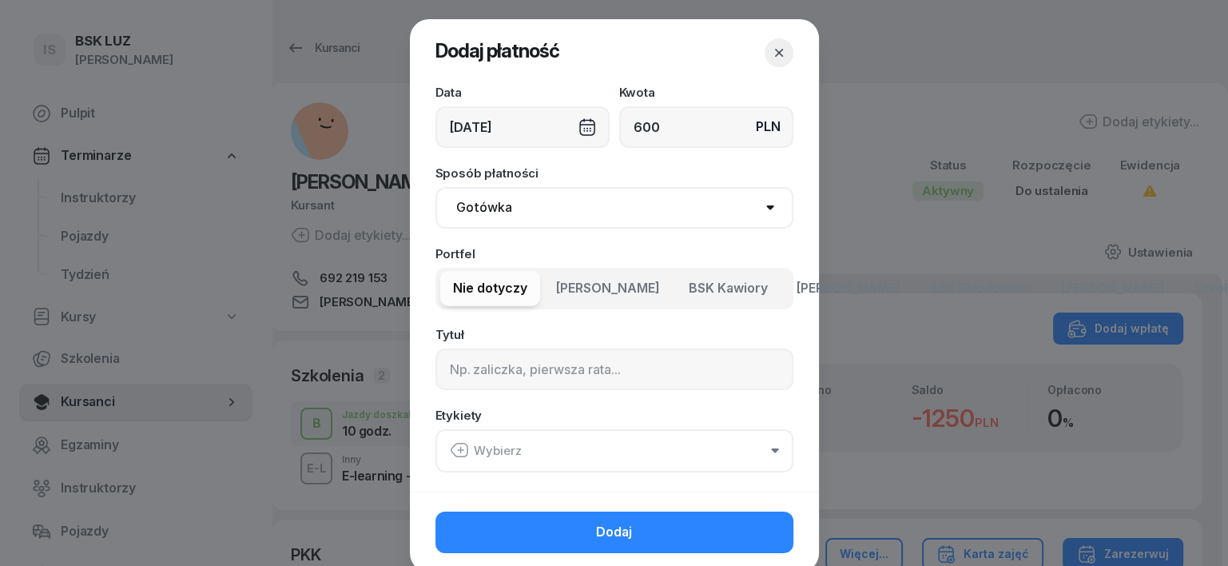
type input "600"
click at [491, 203] on select "Gotówka Karta Przelew Płatności online BLIK" at bounding box center [614, 208] width 358 height 42
select select "transfer"
click at [435, 187] on select "Gotówka Karta Przelew Płatności online BLIK" at bounding box center [614, 208] width 358 height 42
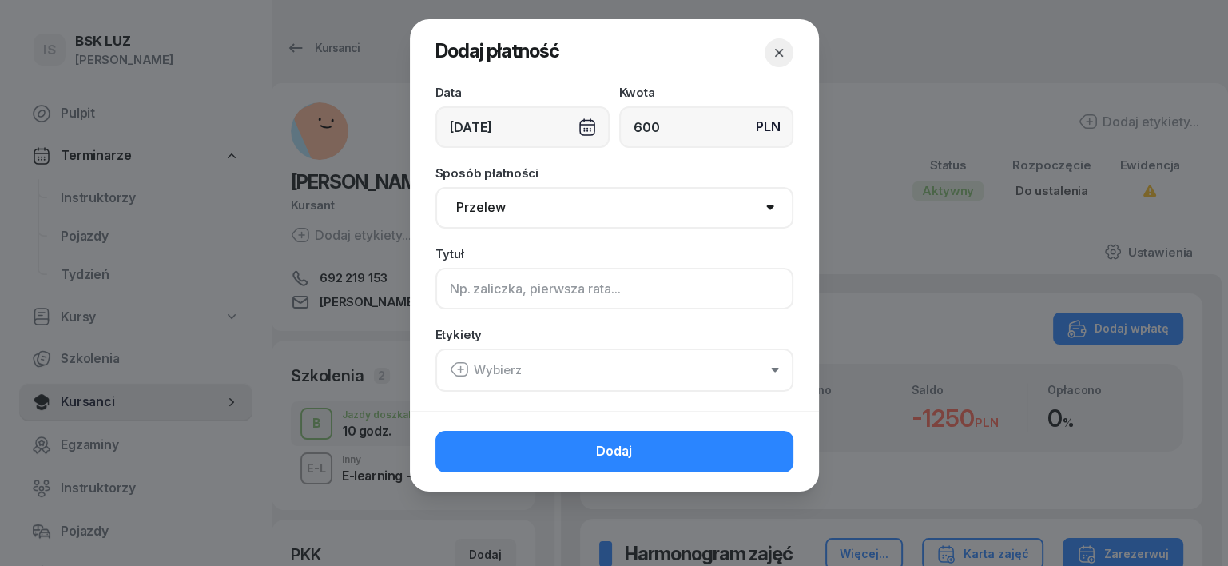
click at [457, 294] on input at bounding box center [614, 289] width 358 height 42
type input "b"
type input "B"
click at [460, 371] on icon "button" at bounding box center [459, 369] width 19 height 19
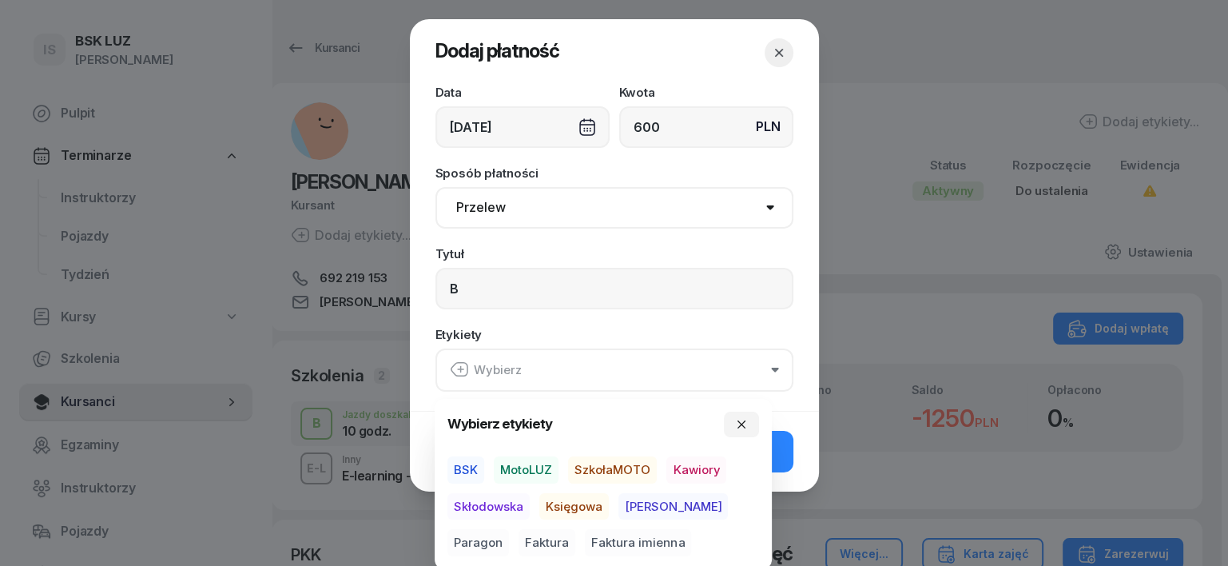
click at [524, 468] on span "MotoLUZ" at bounding box center [526, 469] width 65 height 27
drag, startPoint x: 565, startPoint y: 506, endPoint x: 591, endPoint y: 501, distance: 26.8
click at [567, 505] on span "Księgowa" at bounding box center [574, 505] width 70 height 27
drag, startPoint x: 679, startPoint y: 502, endPoint x: 762, endPoint y: 434, distance: 107.3
click at [509, 529] on span "Paragon" at bounding box center [478, 542] width 62 height 27
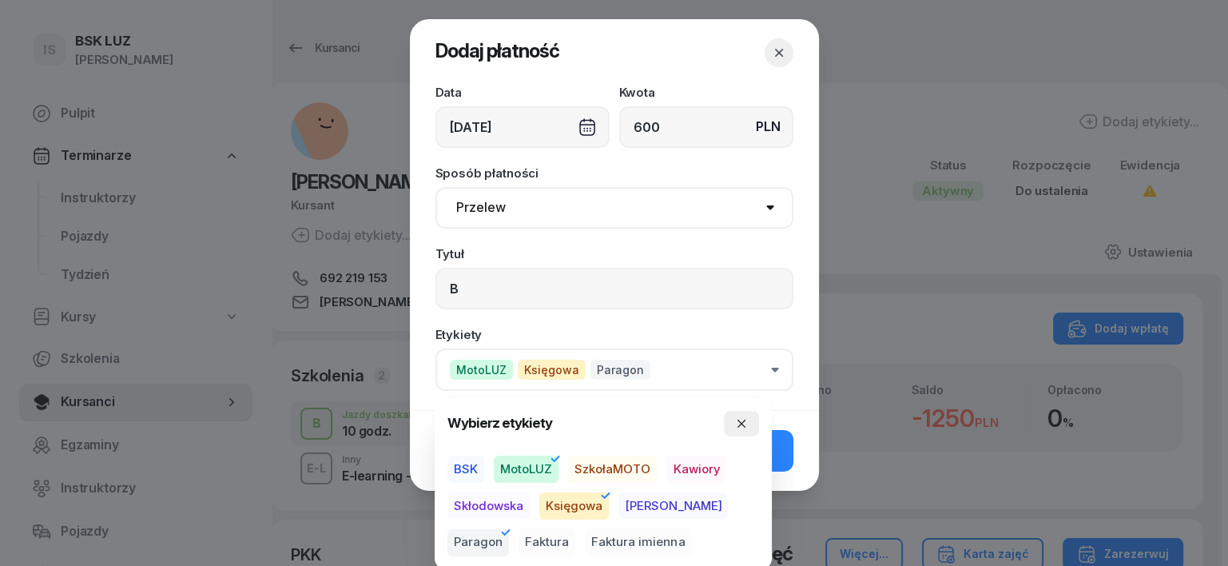
click at [755, 415] on button "button" at bounding box center [741, 424] width 35 height 26
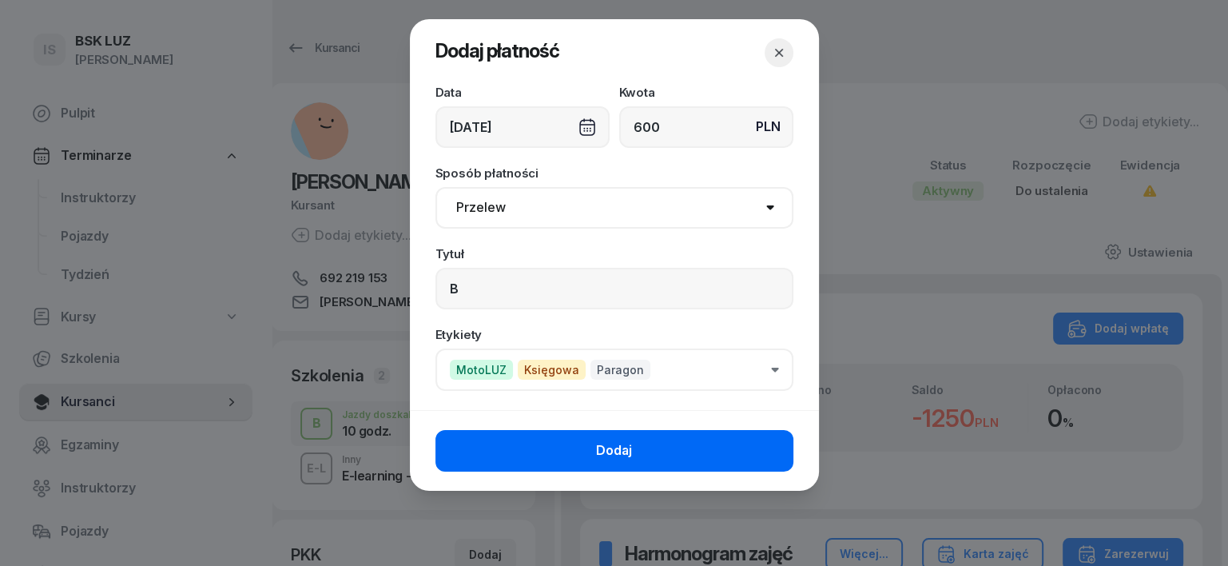
click at [642, 442] on button "Dodaj" at bounding box center [614, 451] width 358 height 42
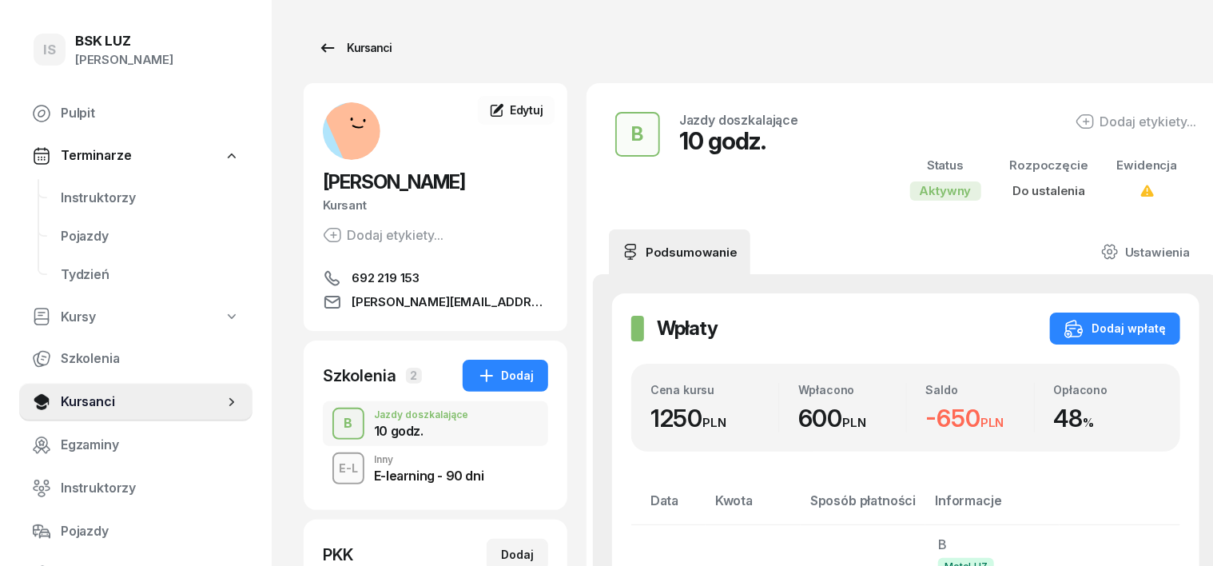
click at [345, 49] on div "Kursanci" at bounding box center [355, 47] width 74 height 19
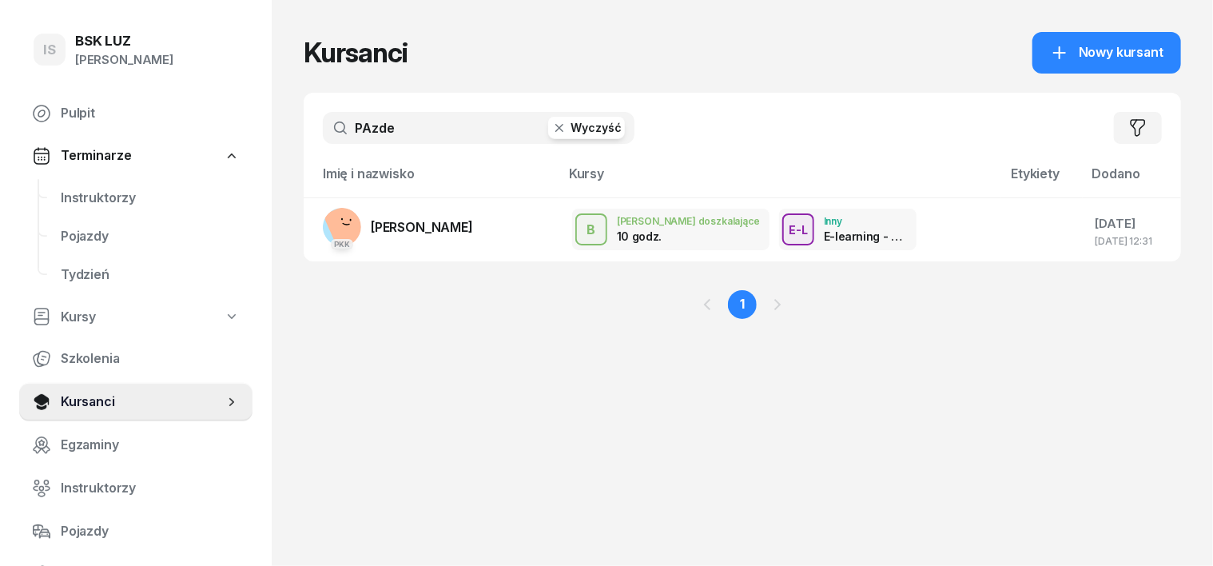
click at [551, 126] on icon "button" at bounding box center [559, 128] width 16 height 16
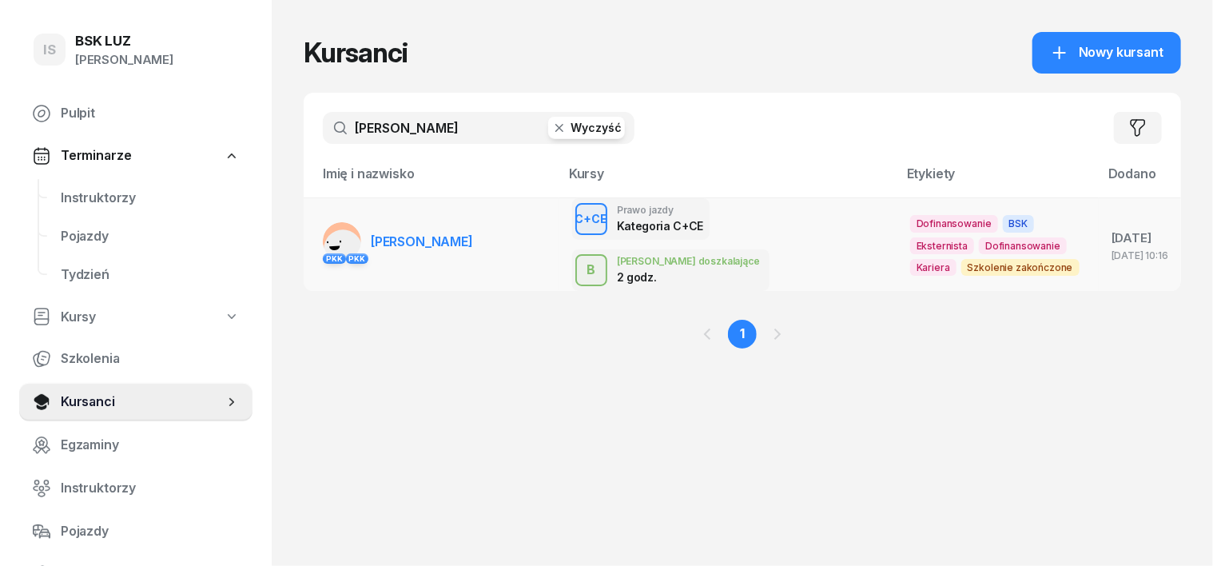
type input "[PERSON_NAME]"
click at [316, 230] on rect at bounding box center [342, 248] width 53 height 53
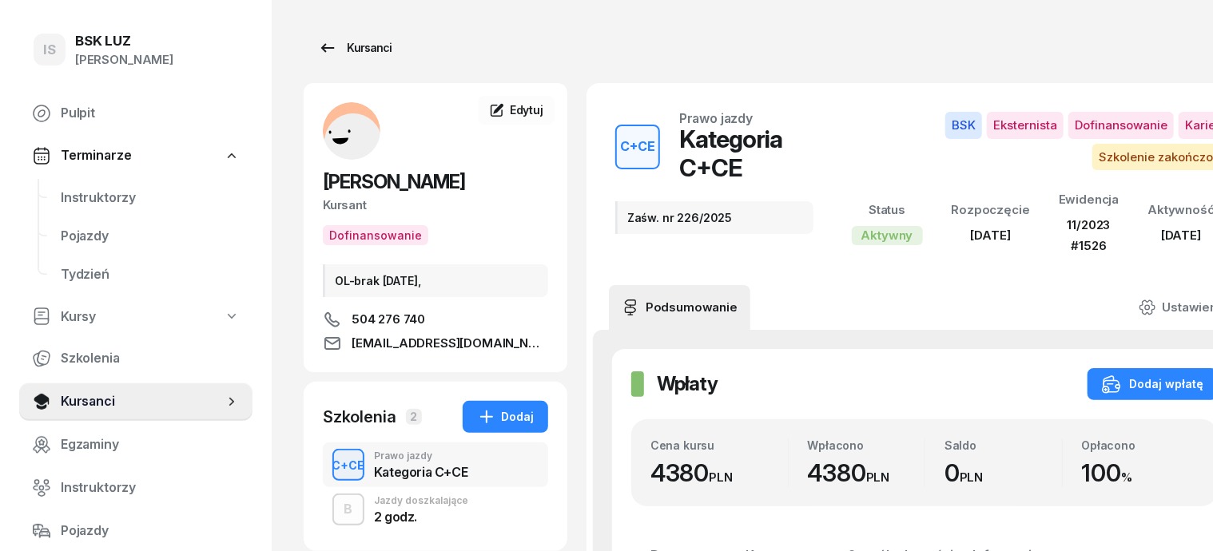
click at [336, 46] on div "Kursanci" at bounding box center [355, 47] width 74 height 19
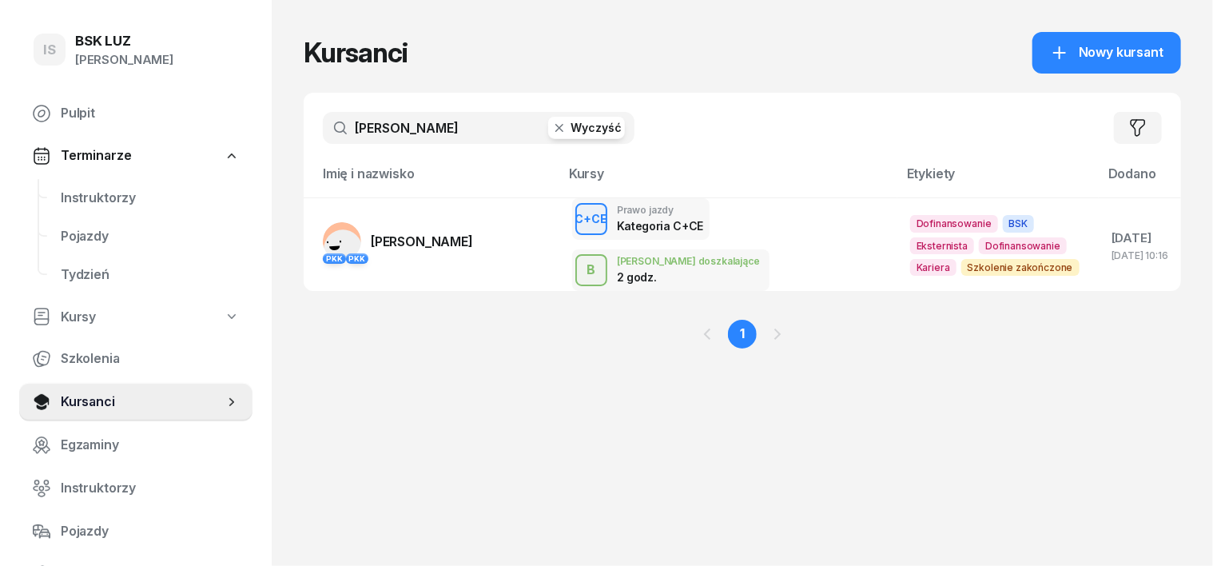
click at [551, 130] on icon "button" at bounding box center [559, 128] width 16 height 16
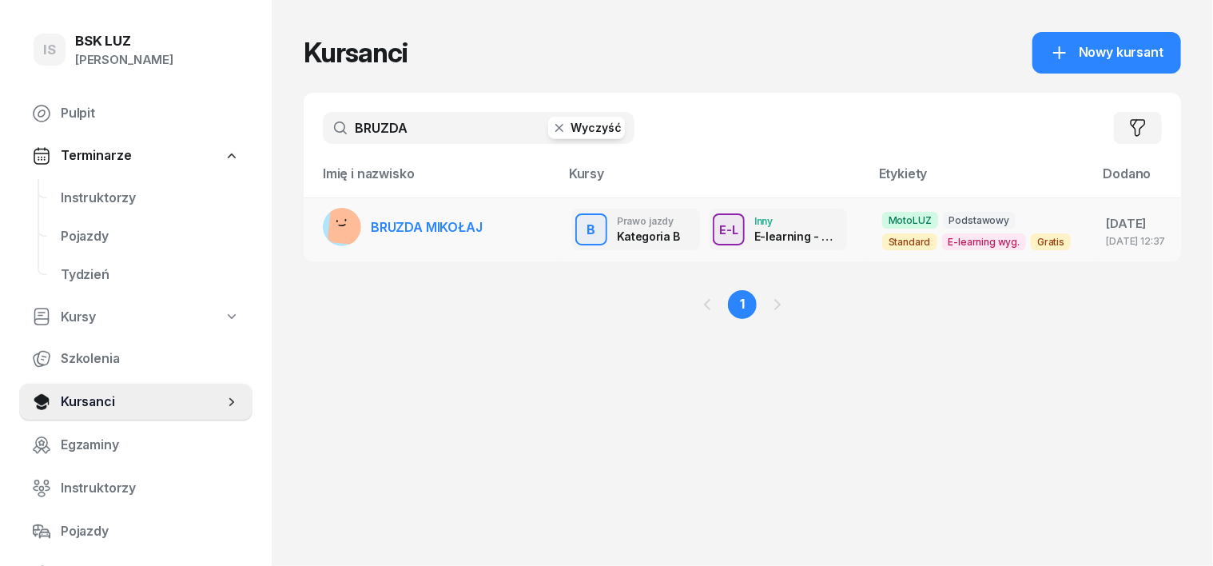
type input "BRUZDA"
click at [328, 236] on rect at bounding box center [349, 225] width 42 height 42
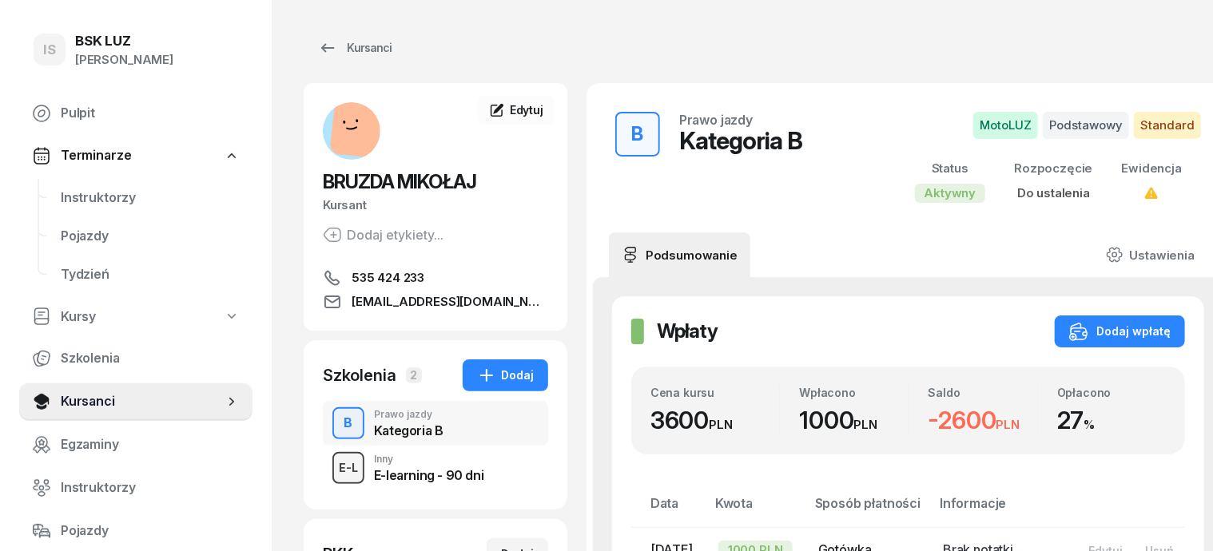
click at [332, 459] on div "E-L" at bounding box center [348, 468] width 32 height 20
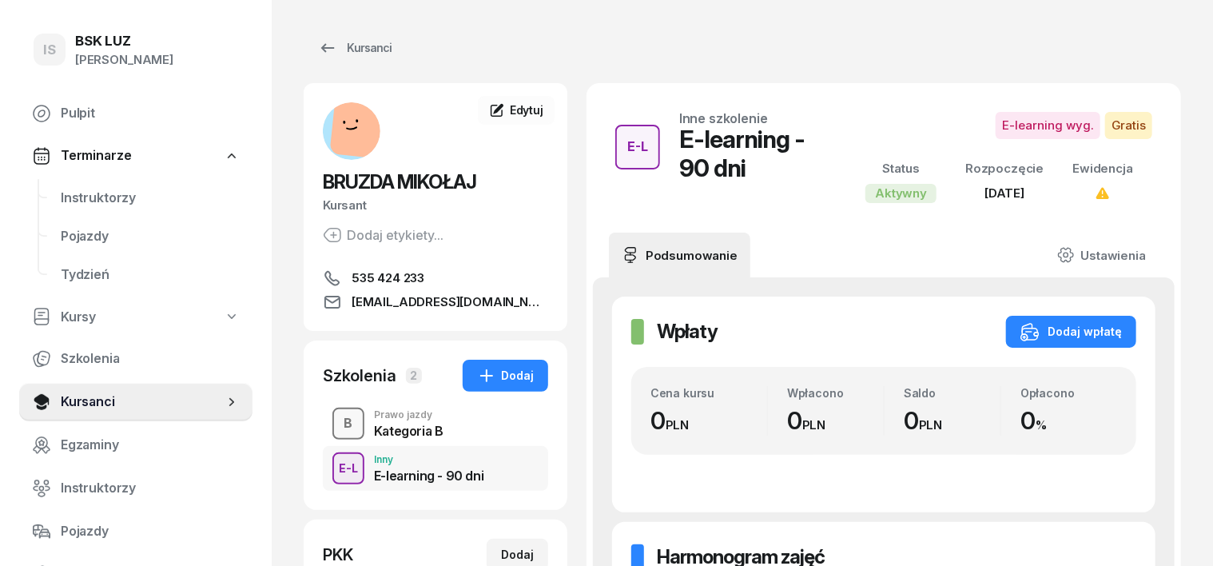
click at [338, 430] on div "B" at bounding box center [349, 423] width 22 height 27
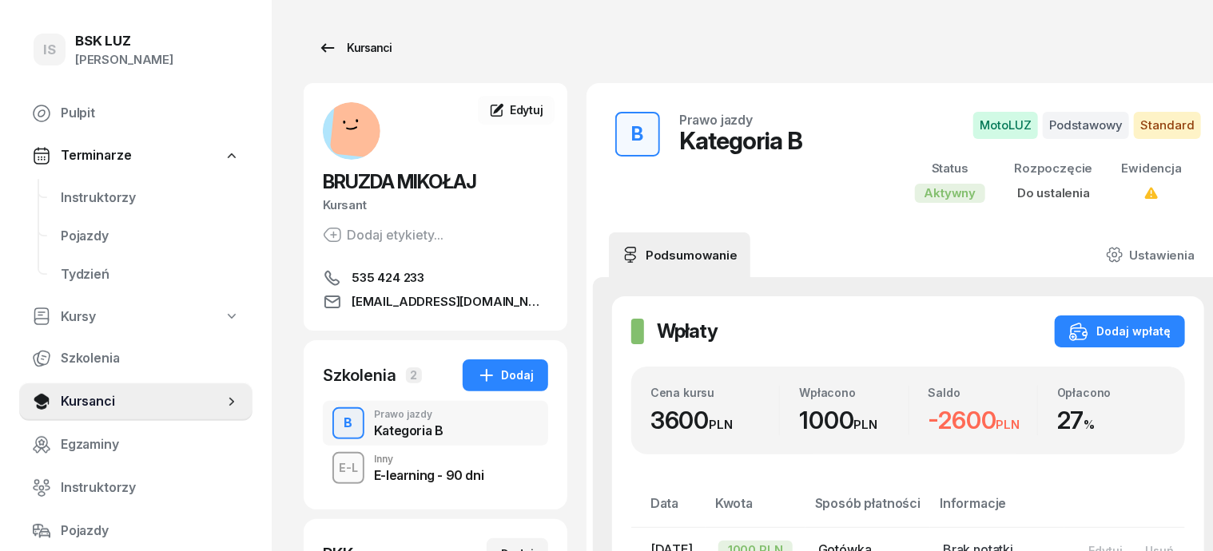
click at [344, 47] on div "Kursanci" at bounding box center [355, 47] width 74 height 19
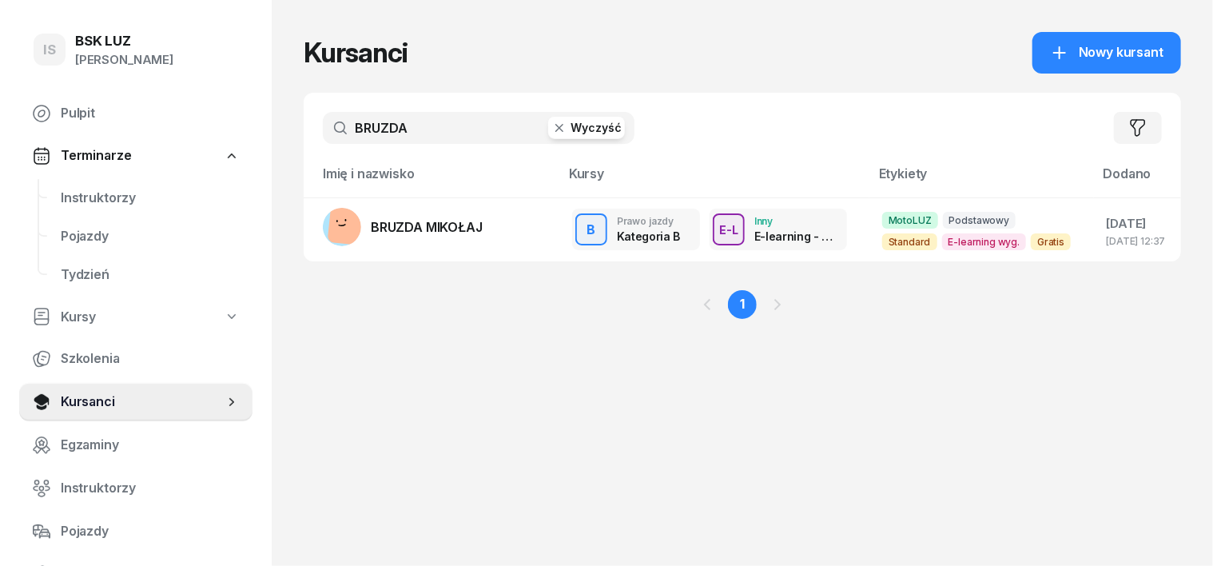
click at [551, 132] on icon "button" at bounding box center [559, 128] width 16 height 16
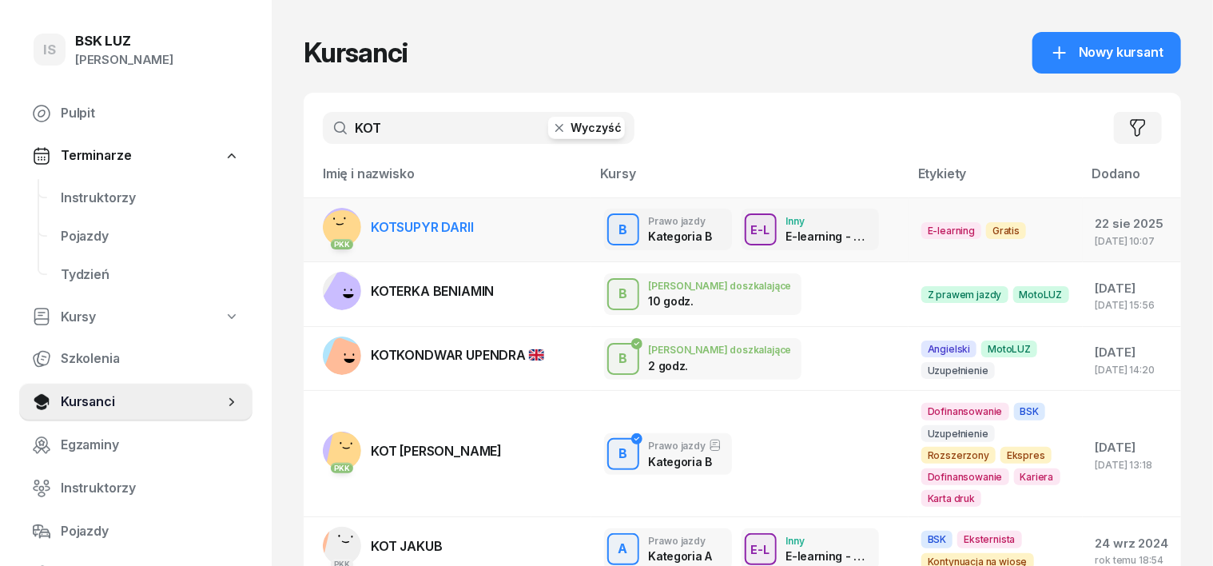
type input "KOT"
click at [324, 225] on rect at bounding box center [343, 231] width 48 height 48
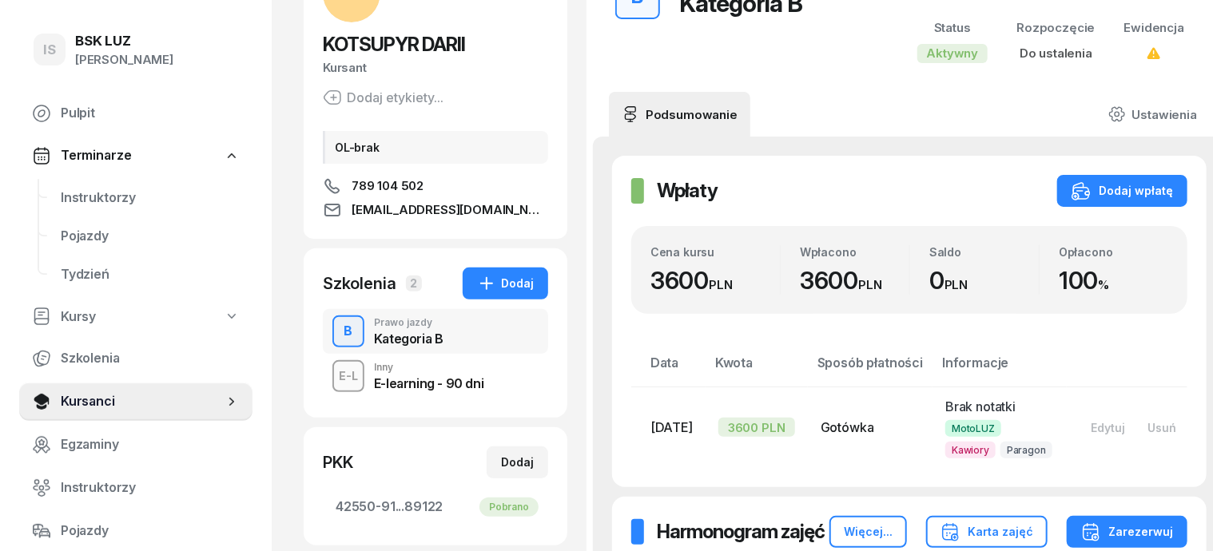
scroll to position [200, 0]
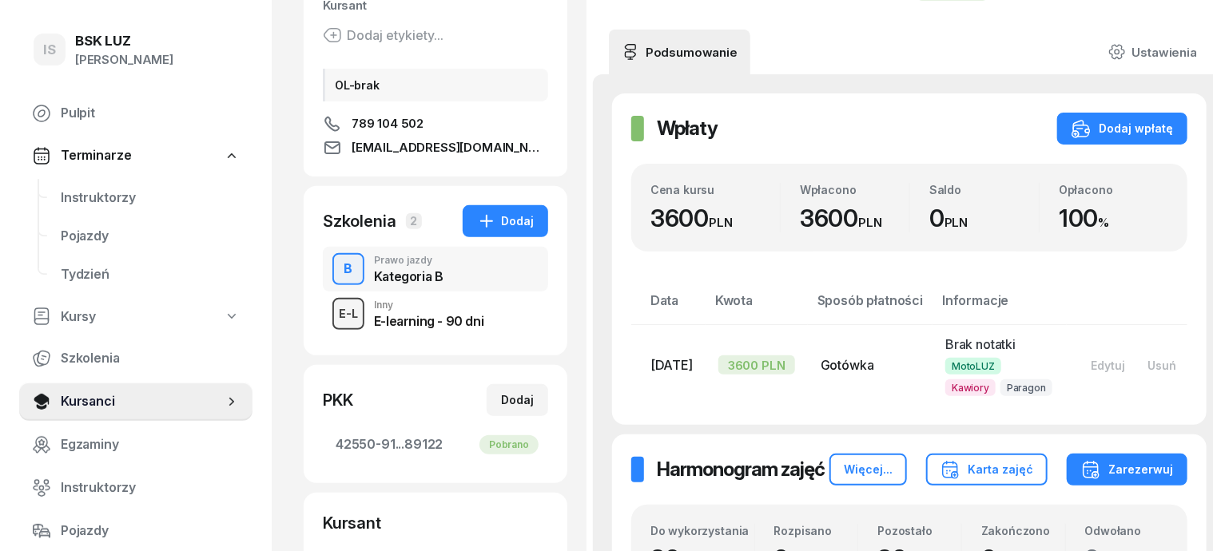
click at [332, 307] on div "E-L" at bounding box center [348, 314] width 32 height 20
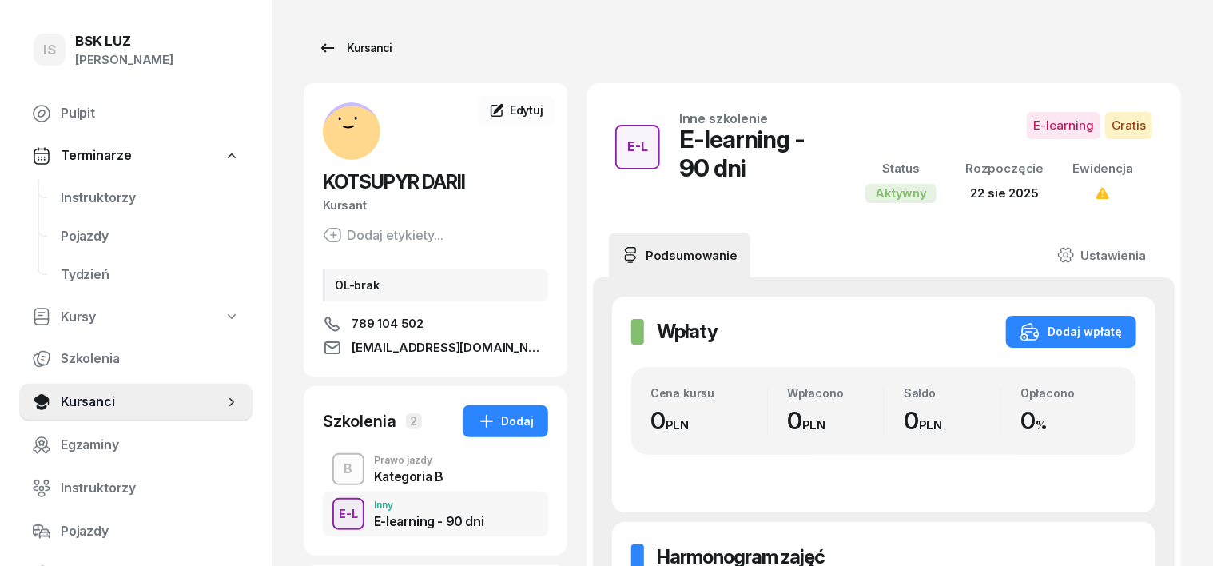
click at [335, 47] on div "Kursanci" at bounding box center [355, 47] width 74 height 19
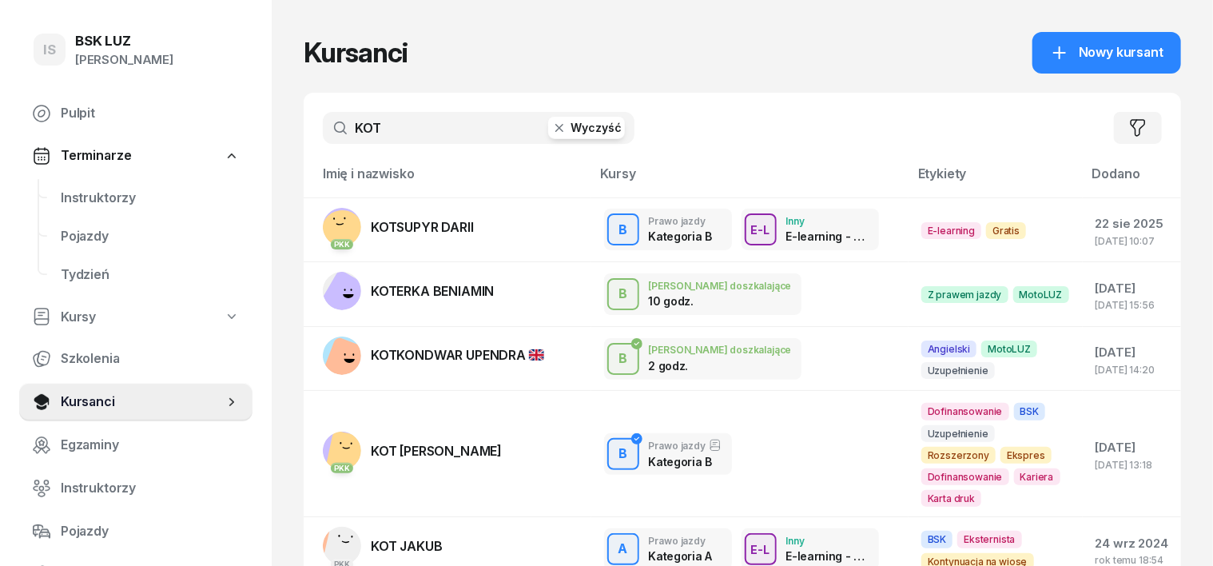
click at [551, 127] on icon "button" at bounding box center [559, 128] width 16 height 16
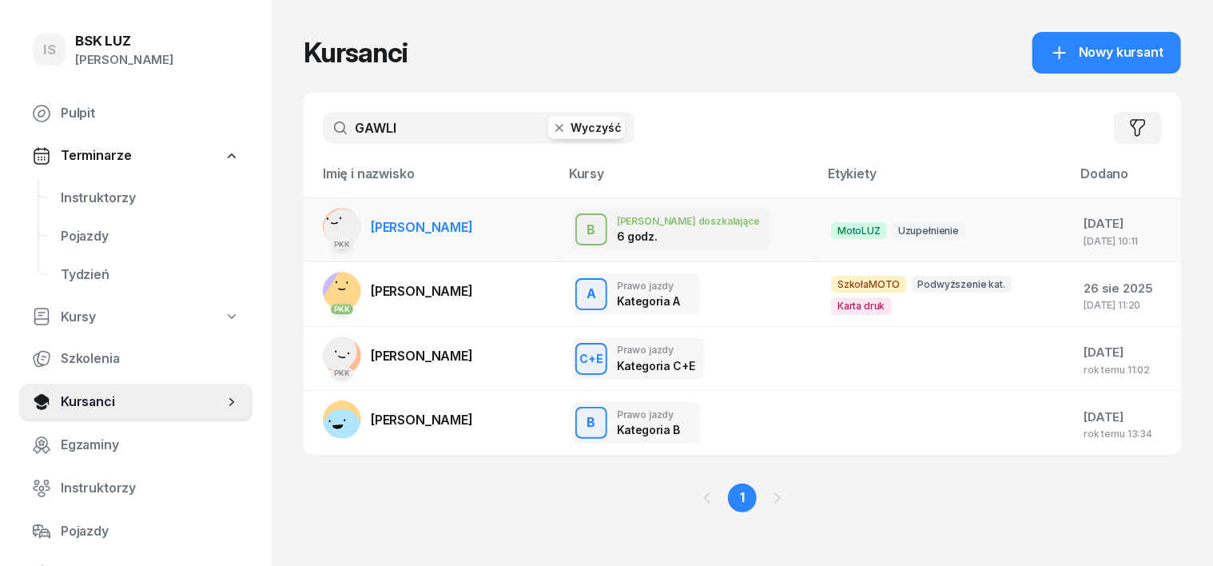
type input "GAWLI"
click at [317, 218] on rect at bounding box center [342, 227] width 53 height 53
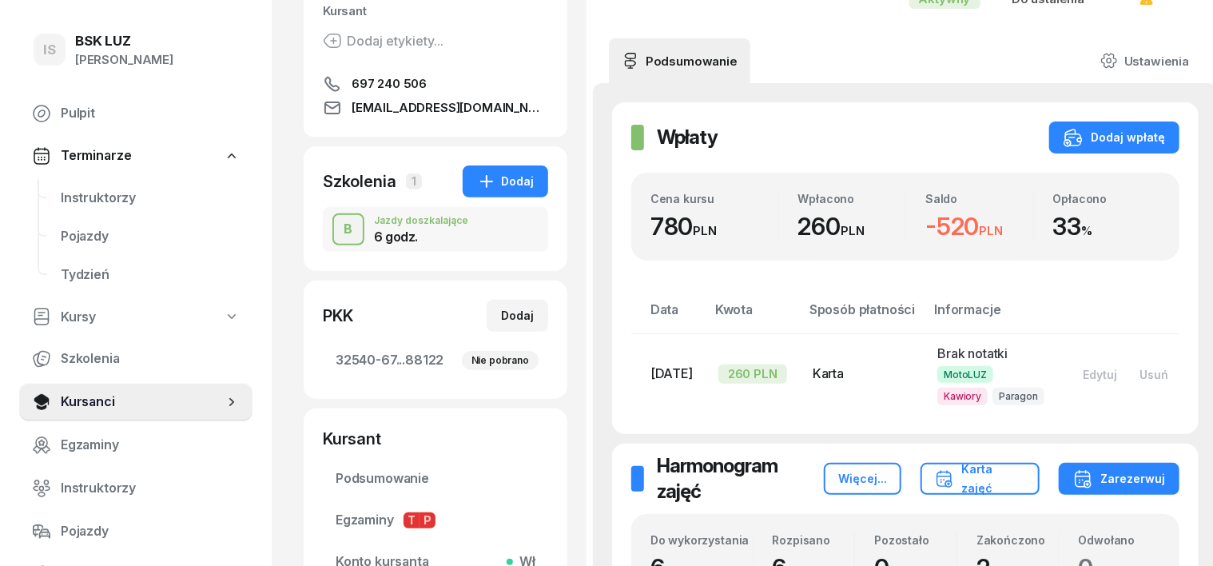
scroll to position [99, 0]
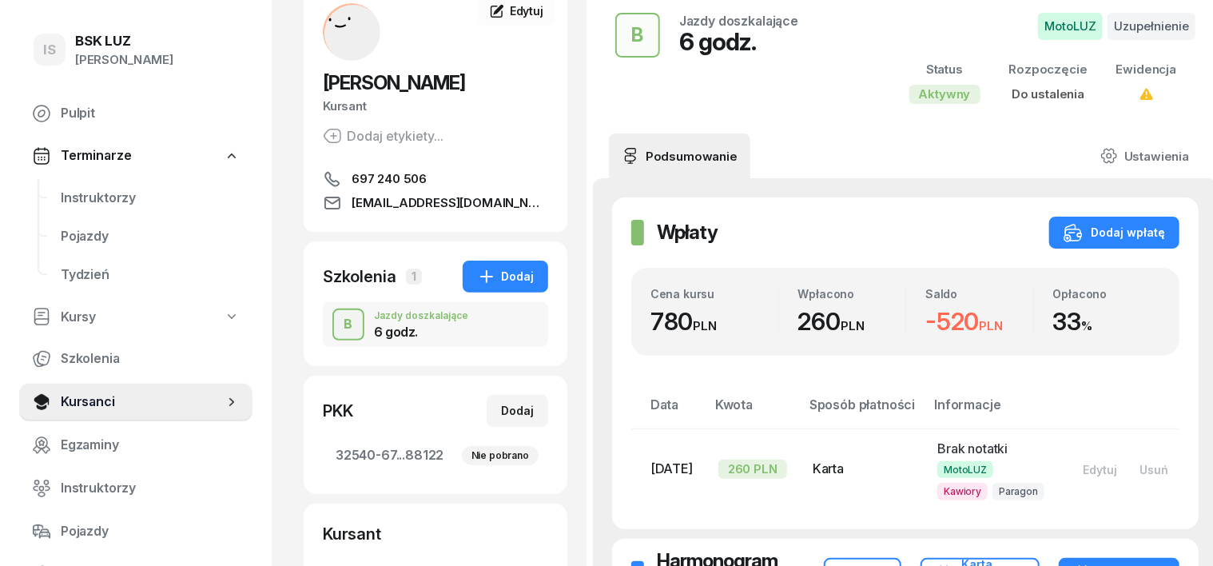
click at [1031, 102] on div "Do ustalenia" at bounding box center [1048, 94] width 78 height 21
click at [1032, 101] on div "Do ustalenia" at bounding box center [1048, 94] width 78 height 21
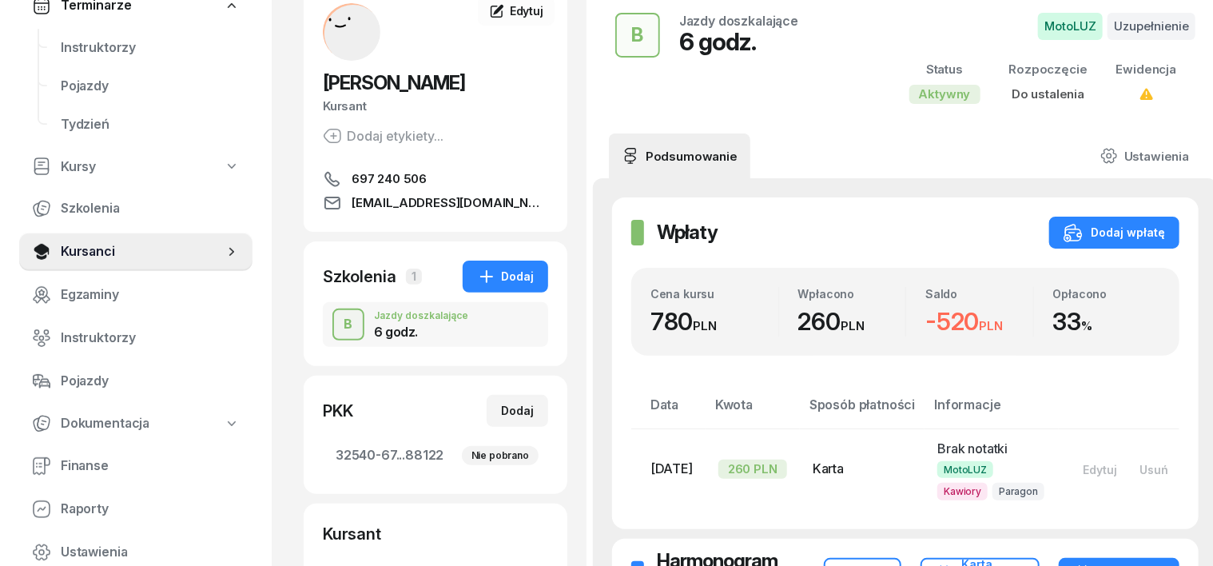
scroll to position [200, 0]
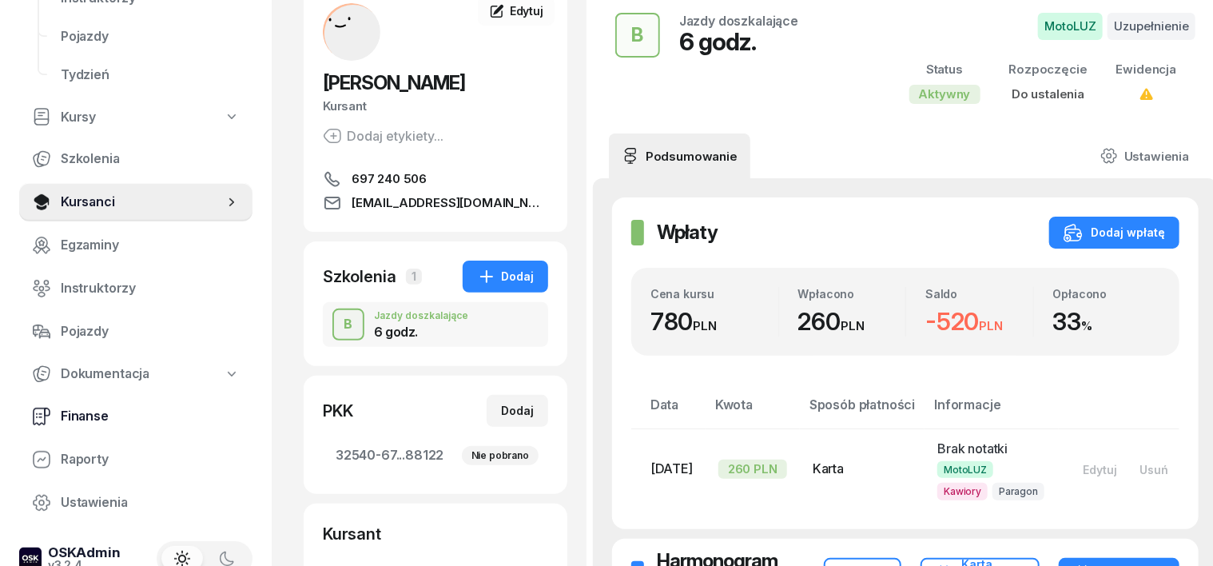
click at [89, 416] on span "Finanse" at bounding box center [150, 416] width 179 height 21
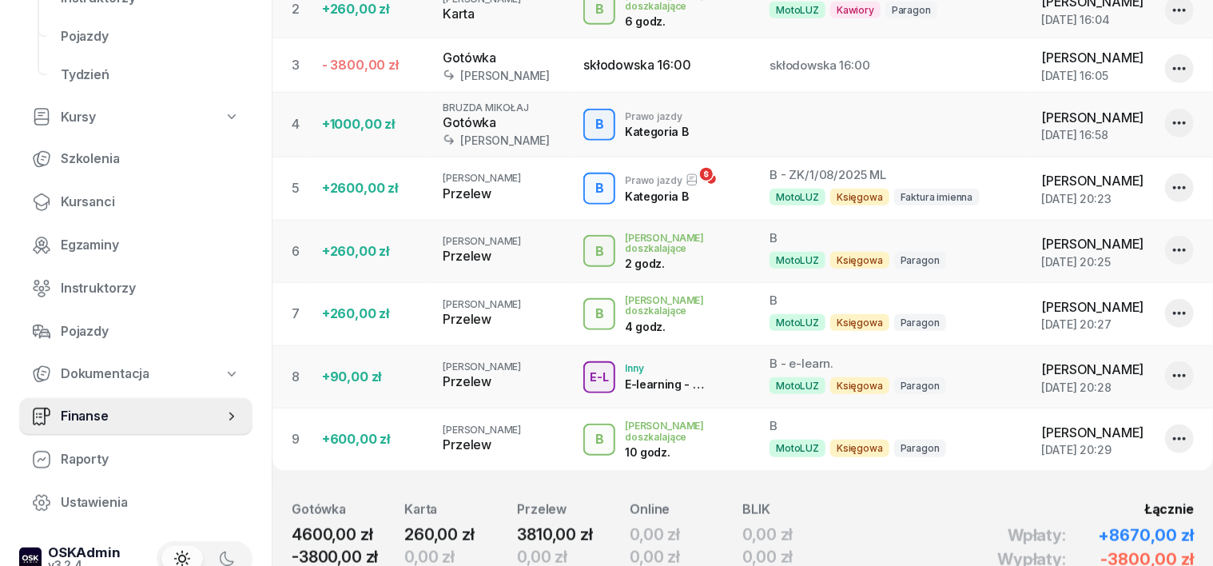
scroll to position [699, 0]
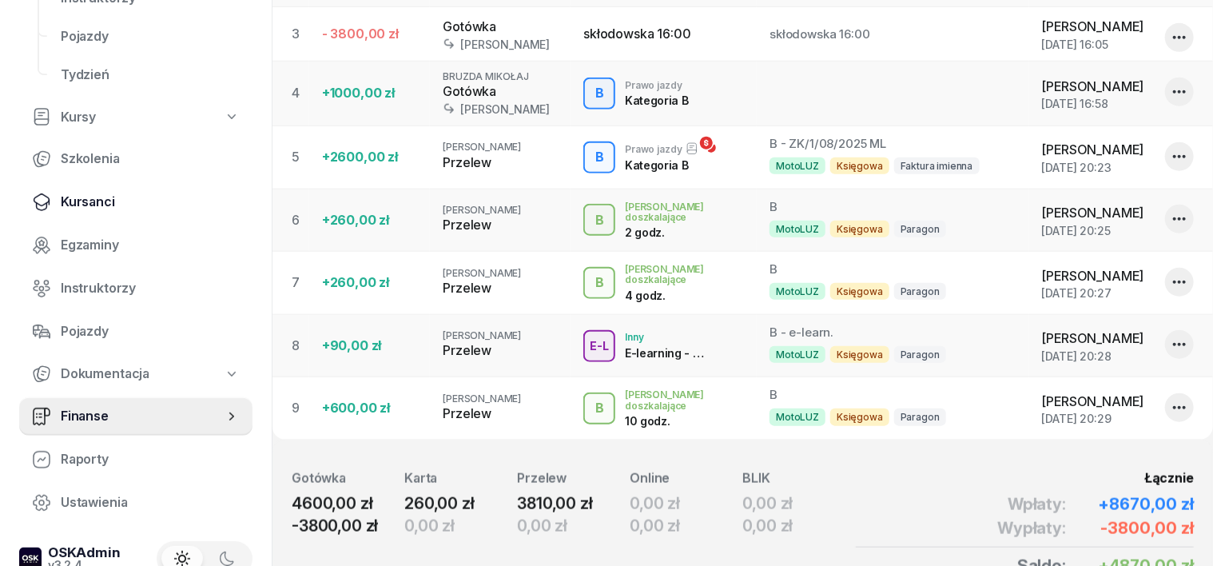
click at [95, 206] on span "Kursanci" at bounding box center [150, 202] width 179 height 21
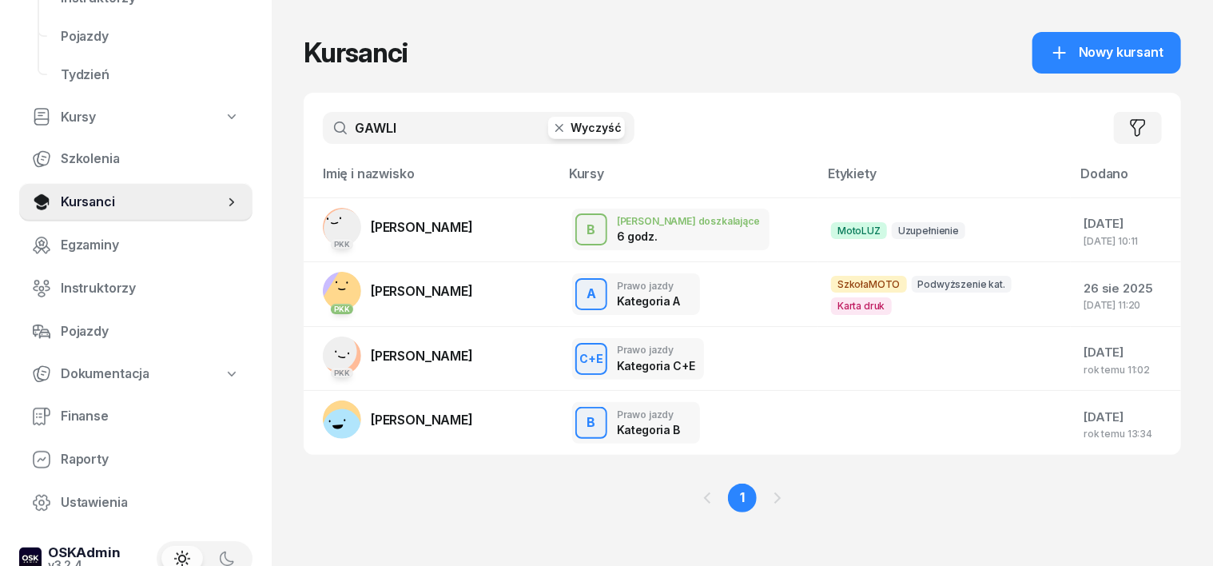
click at [551, 128] on icon "button" at bounding box center [559, 128] width 16 height 16
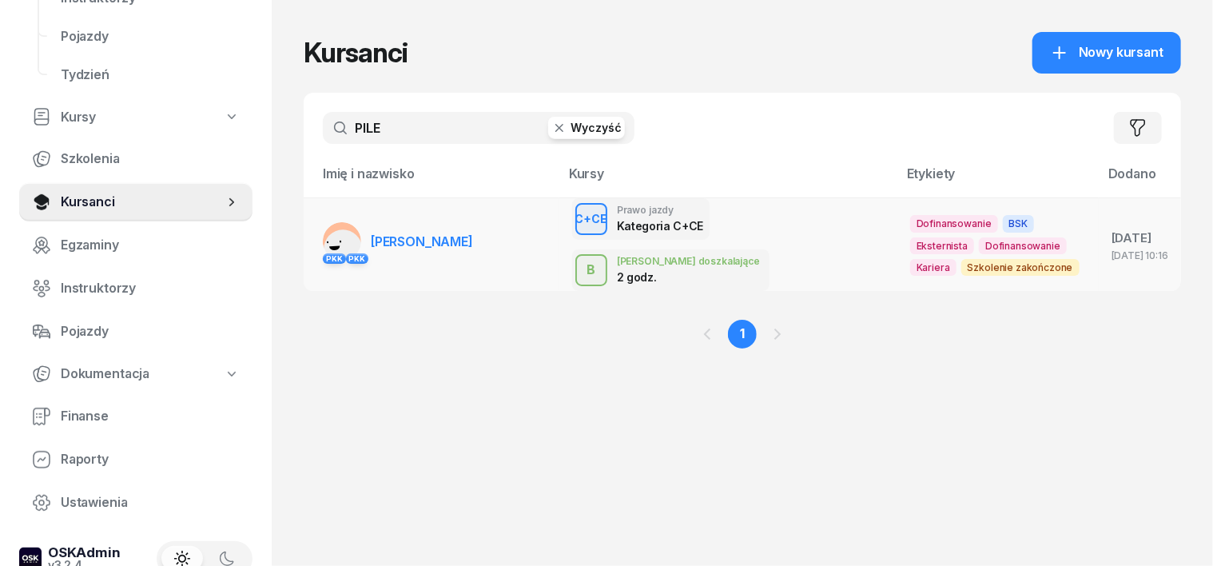
type input "PILE"
click at [316, 228] on rect at bounding box center [342, 248] width 53 height 53
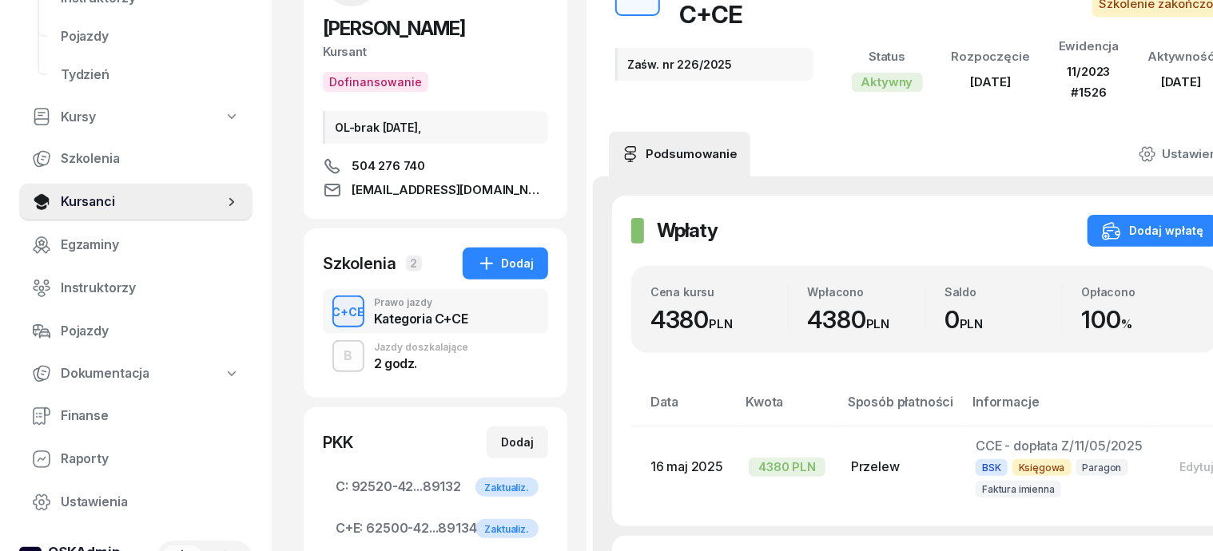
scroll to position [200, 0]
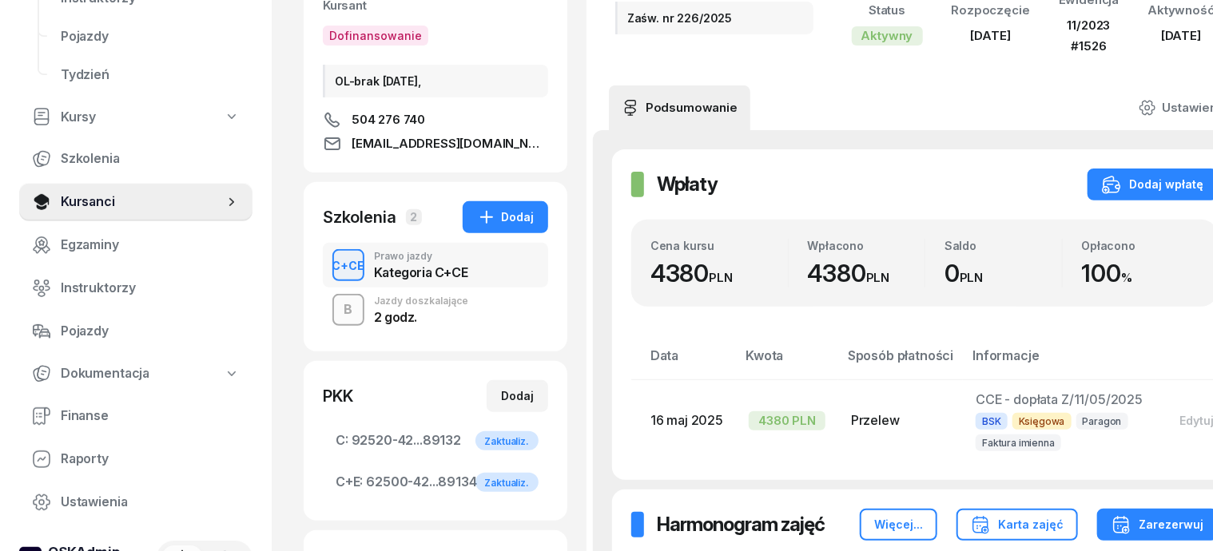
click at [338, 306] on div "B" at bounding box center [349, 309] width 22 height 27
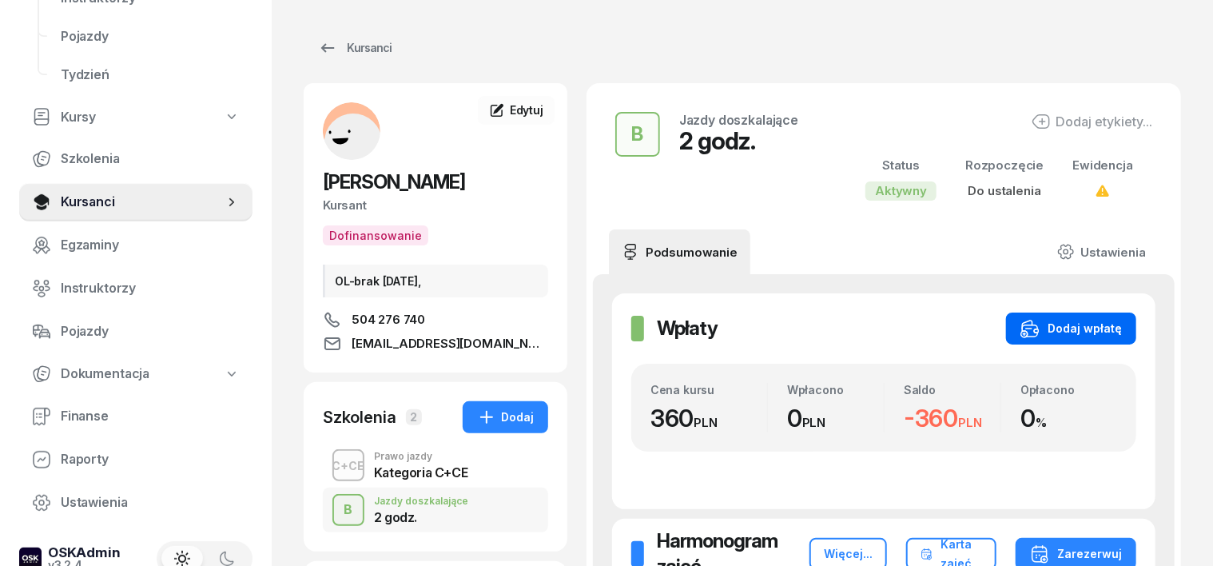
click at [1115, 322] on div "Dodaj wpłatę" at bounding box center [1070, 328] width 101 height 19
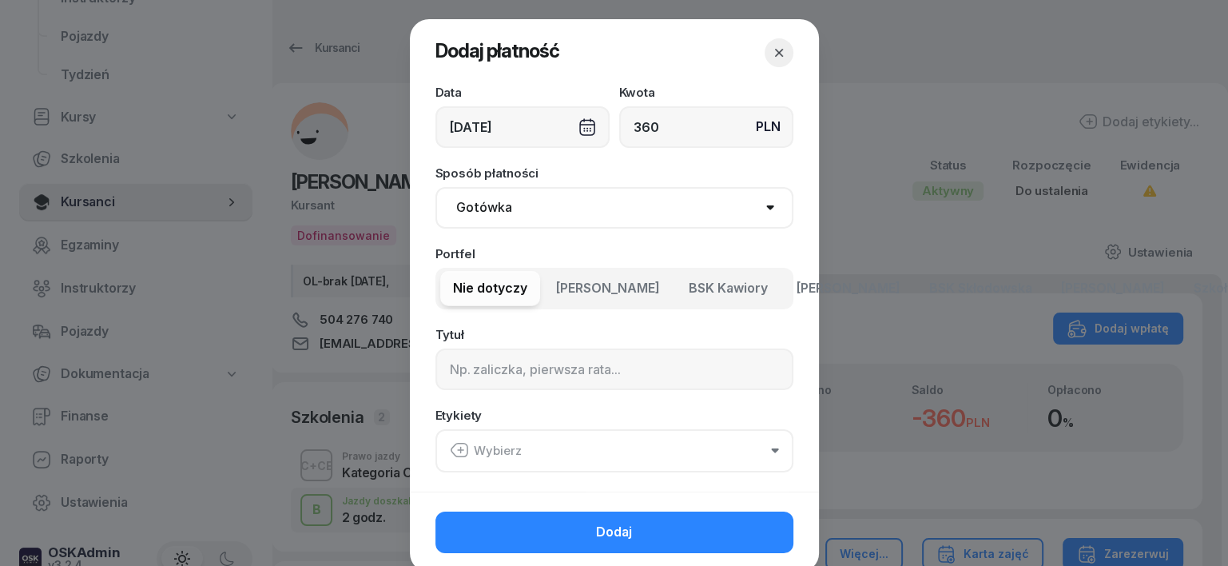
type input "360"
click at [479, 205] on select "Gotówka Karta Przelew Płatności online BLIK" at bounding box center [614, 208] width 358 height 42
select select "transfer"
click at [435, 187] on select "Gotówka Karta Przelew Płatności online BLIK" at bounding box center [614, 208] width 358 height 42
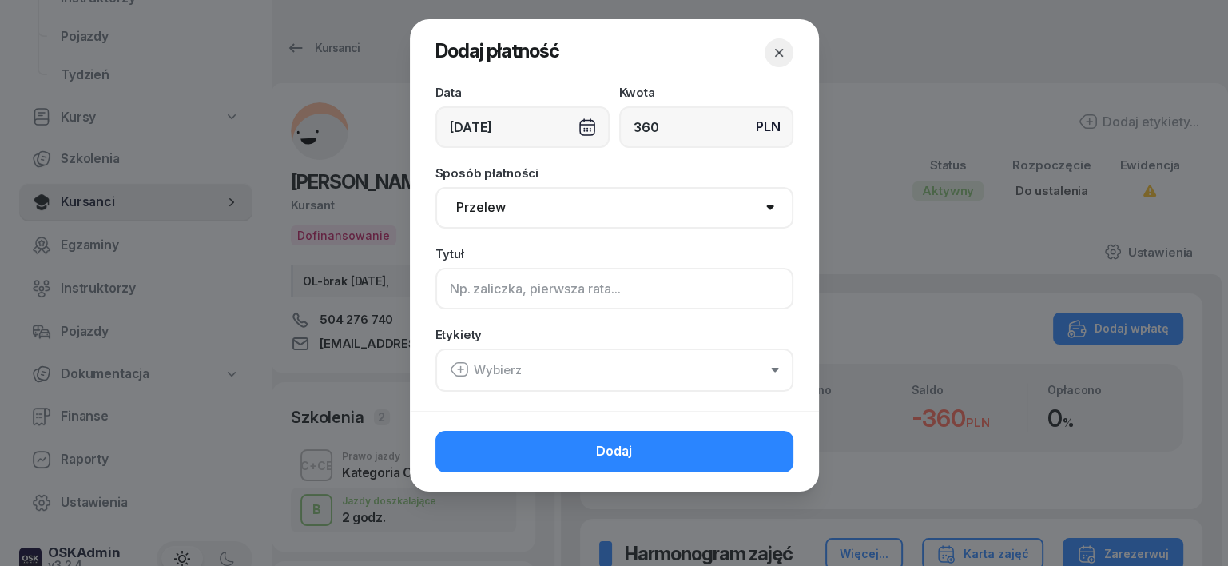
click at [460, 284] on input at bounding box center [614, 289] width 358 height 42
type input "C"
drag, startPoint x: 459, startPoint y: 364, endPoint x: 462, endPoint y: 375, distance: 10.9
click at [459, 365] on icon "button" at bounding box center [459, 369] width 19 height 19
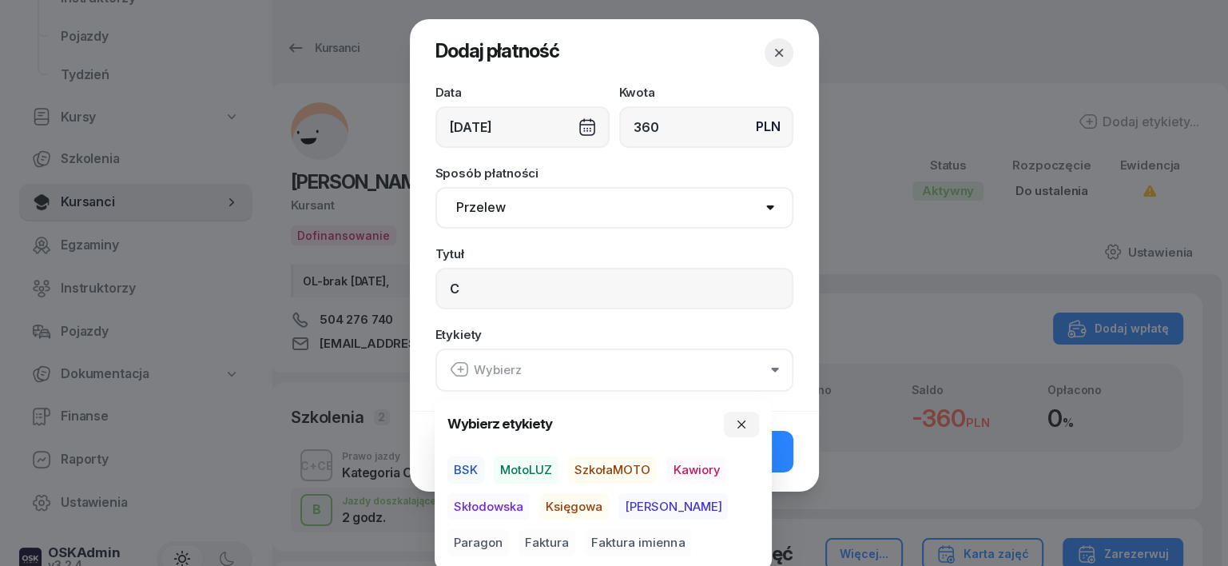
click at [465, 467] on span "BSK" at bounding box center [465, 469] width 37 height 27
click at [583, 501] on span "Księgowa" at bounding box center [574, 505] width 70 height 27
click at [509, 529] on span "Paragon" at bounding box center [478, 542] width 62 height 27
click at [741, 425] on icon "button" at bounding box center [741, 423] width 13 height 13
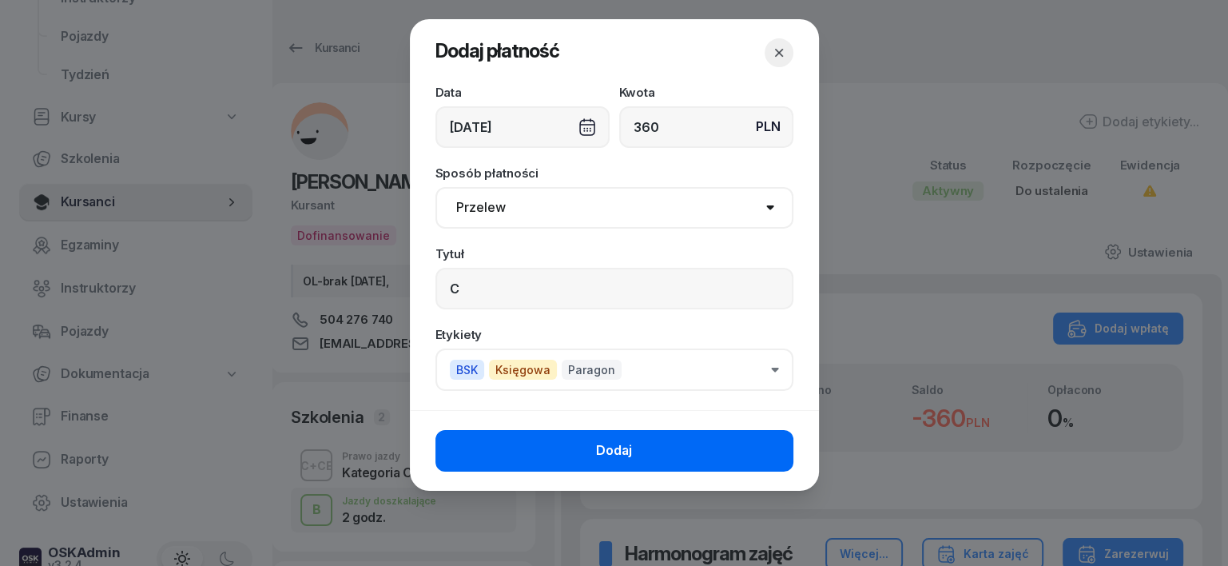
click at [754, 454] on button "Dodaj" at bounding box center [614, 451] width 358 height 42
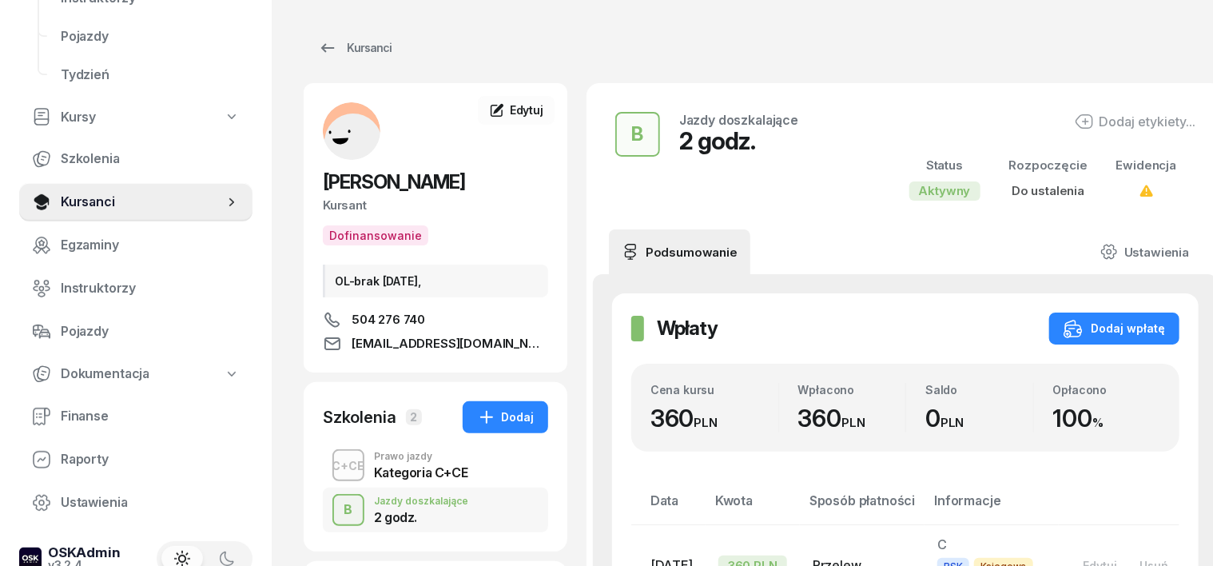
click at [338, 511] on div "B" at bounding box center [349, 509] width 22 height 27
click at [626, 135] on div "B" at bounding box center [638, 134] width 25 height 32
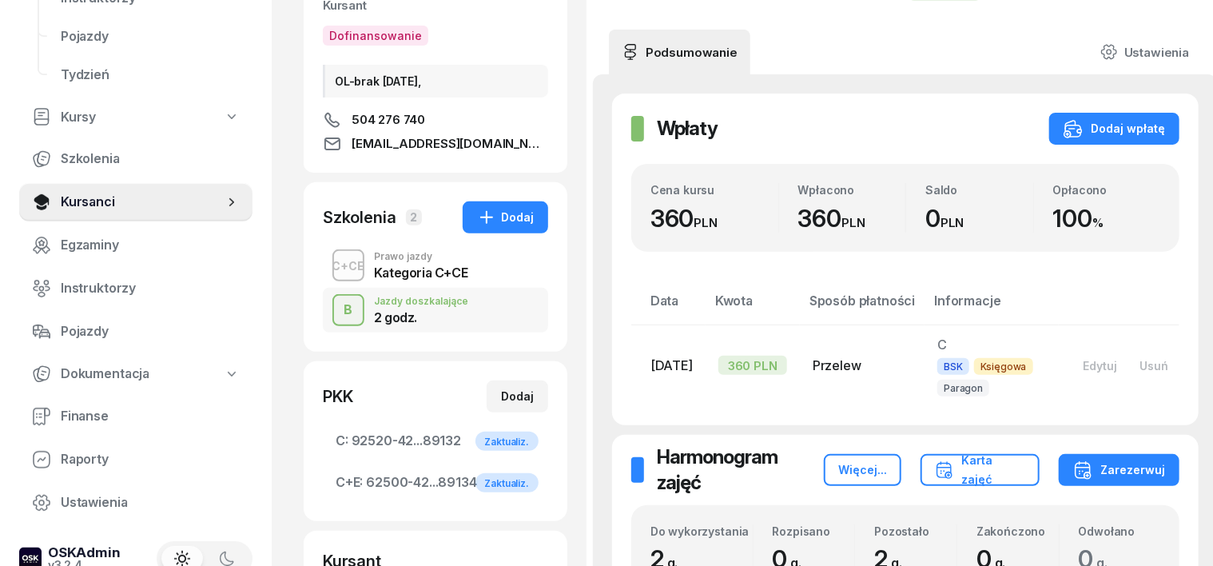
scroll to position [99, 0]
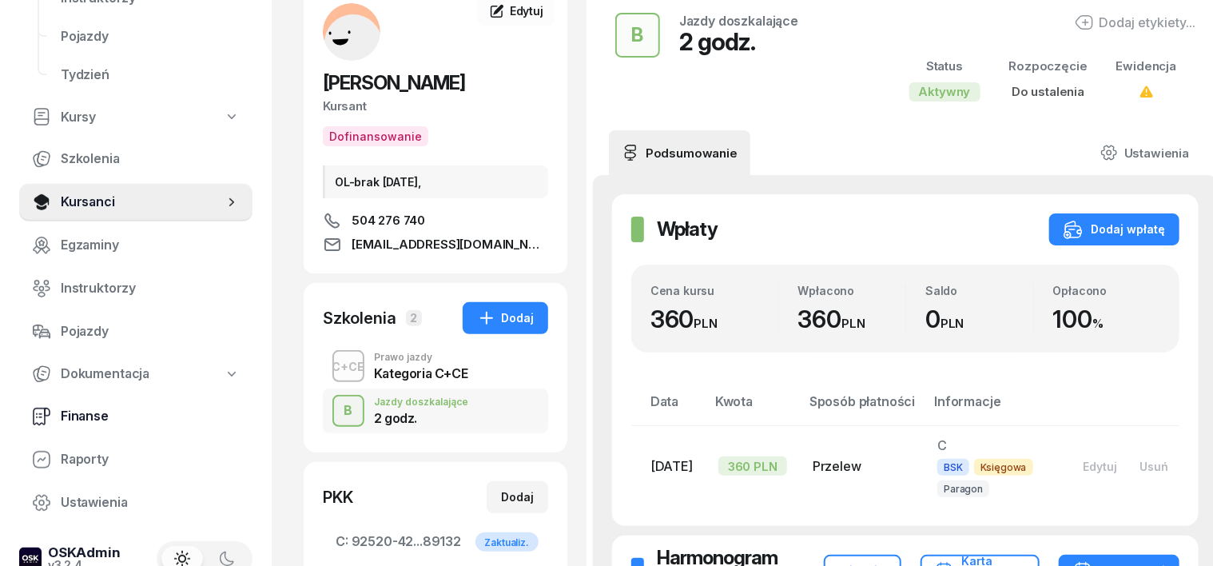
click at [83, 412] on span "Finanse" at bounding box center [150, 416] width 179 height 21
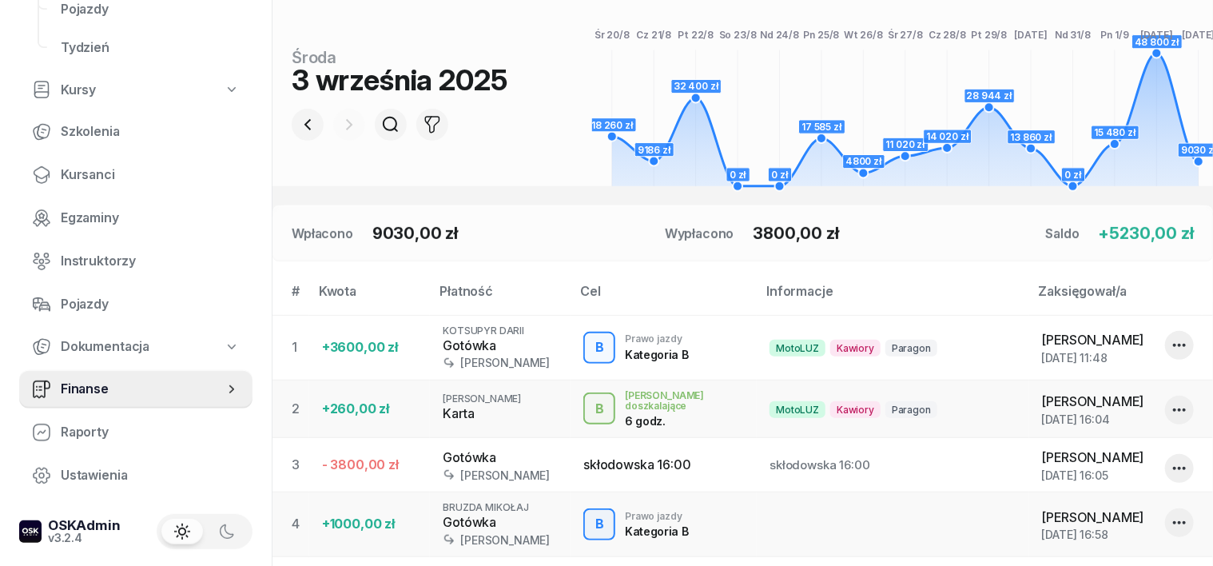
scroll to position [228, 0]
click at [298, 118] on icon "button" at bounding box center [307, 124] width 19 height 19
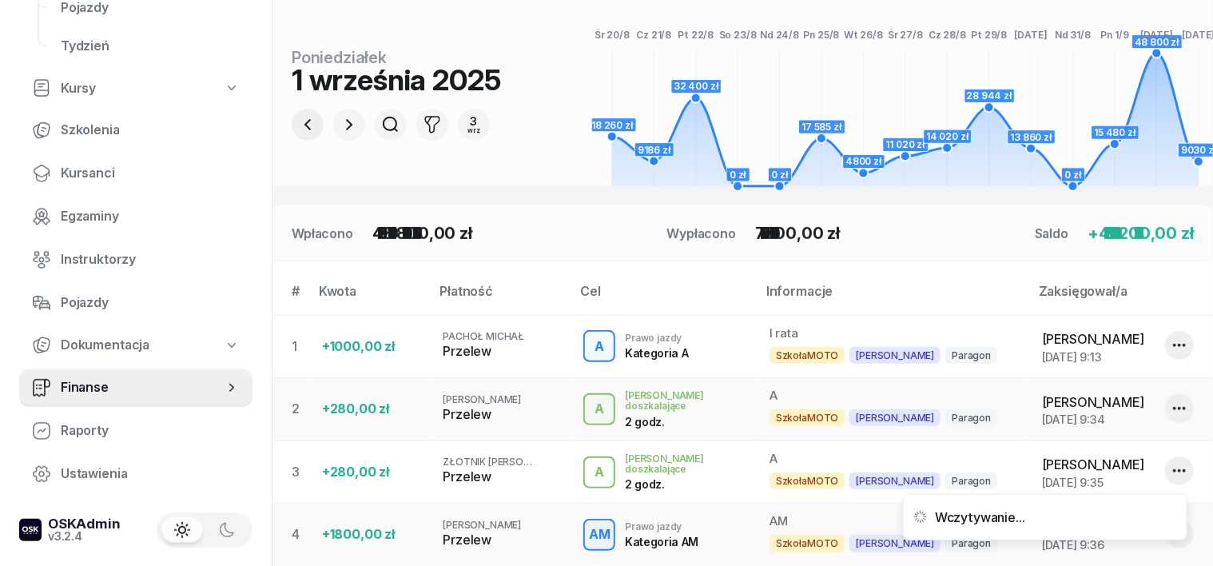
click at [298, 118] on icon "button" at bounding box center [307, 124] width 19 height 19
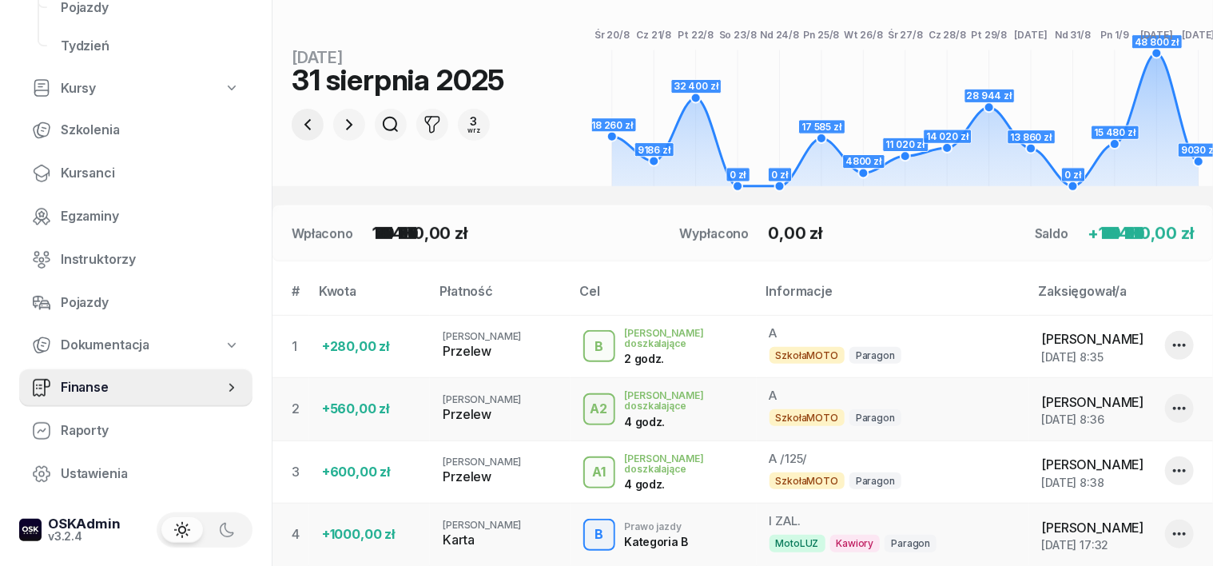
click at [298, 118] on icon "button" at bounding box center [307, 124] width 19 height 19
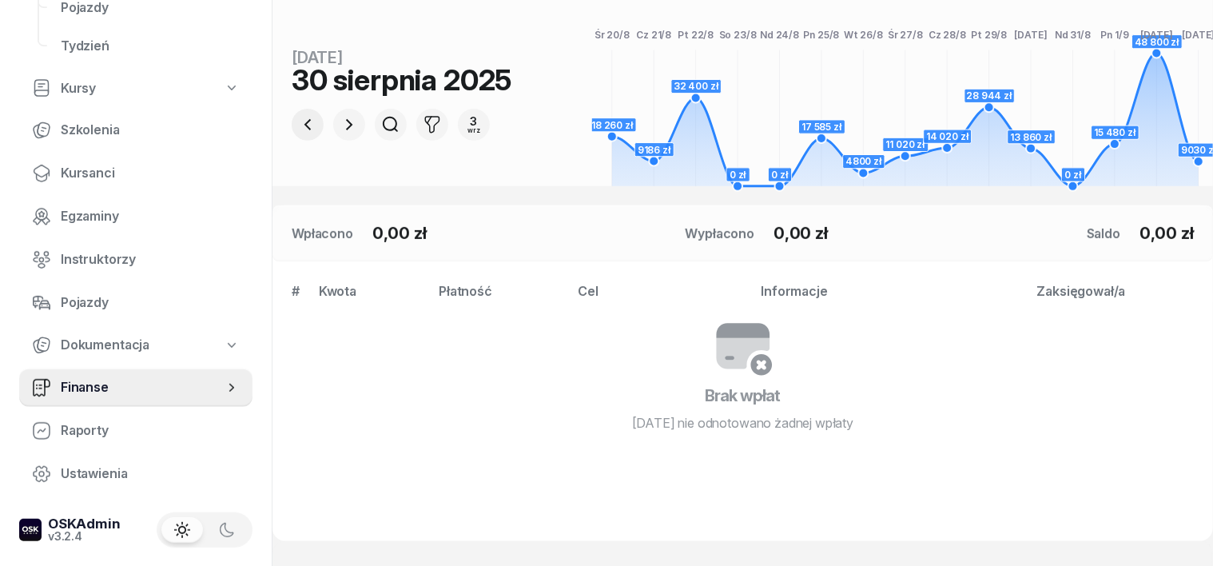
click at [298, 117] on icon "button" at bounding box center [307, 124] width 19 height 19
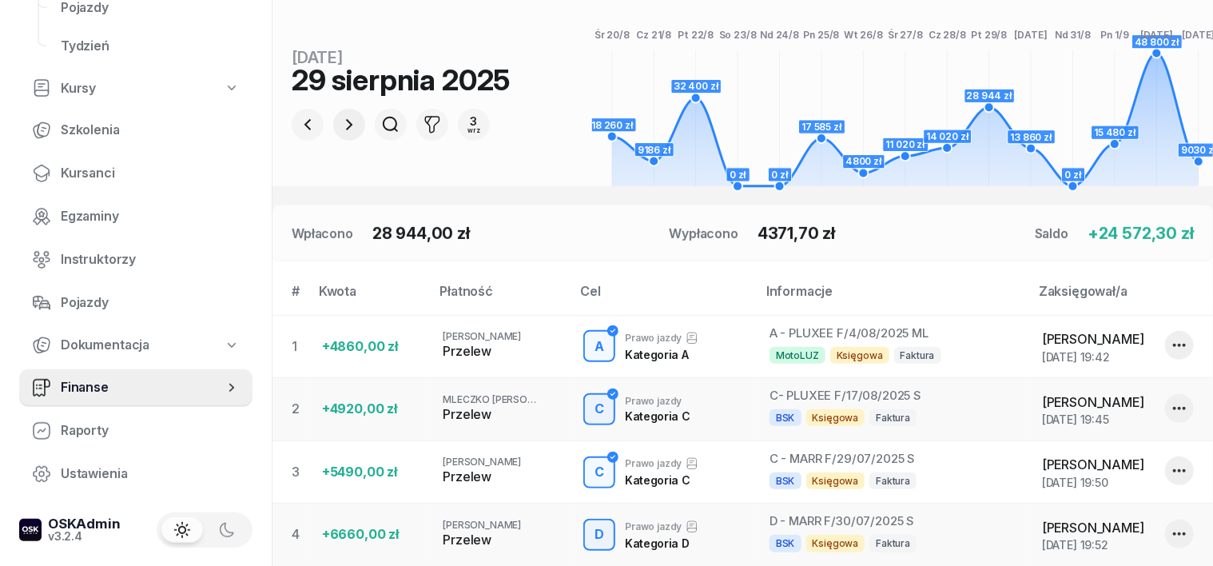
click at [340, 120] on icon "button" at bounding box center [349, 124] width 19 height 19
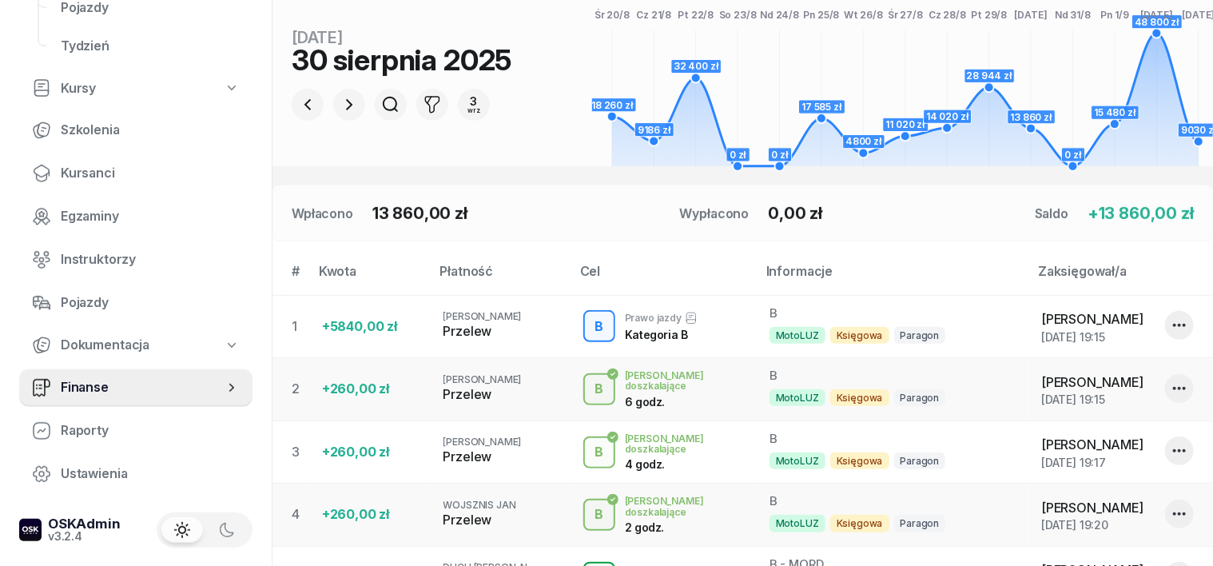
scroll to position [105, 0]
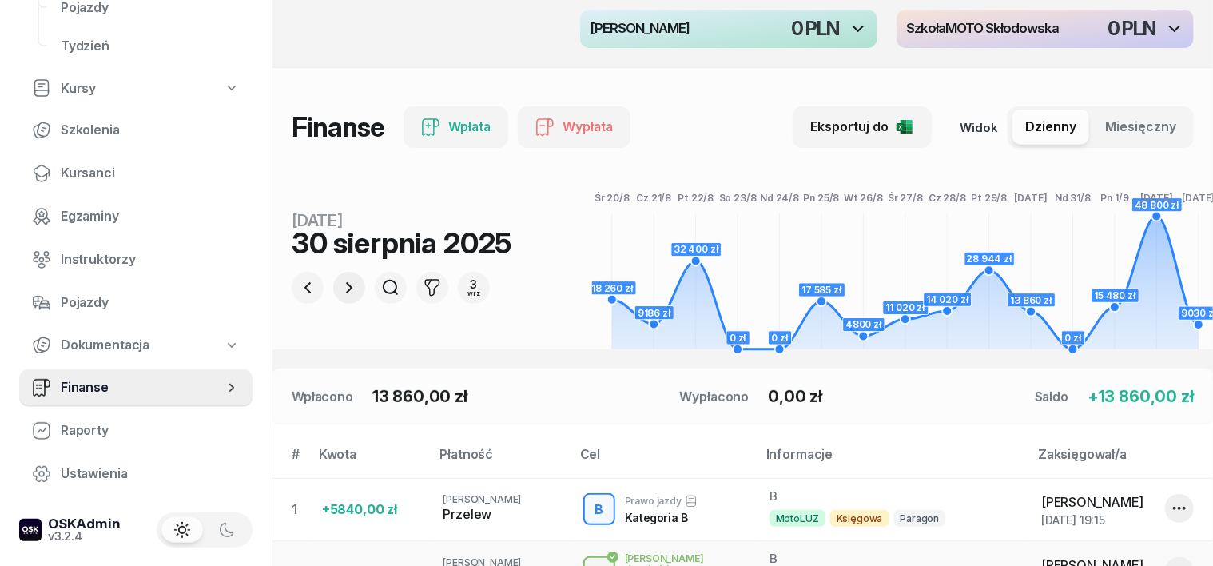
click at [333, 275] on button "button" at bounding box center [349, 288] width 32 height 32
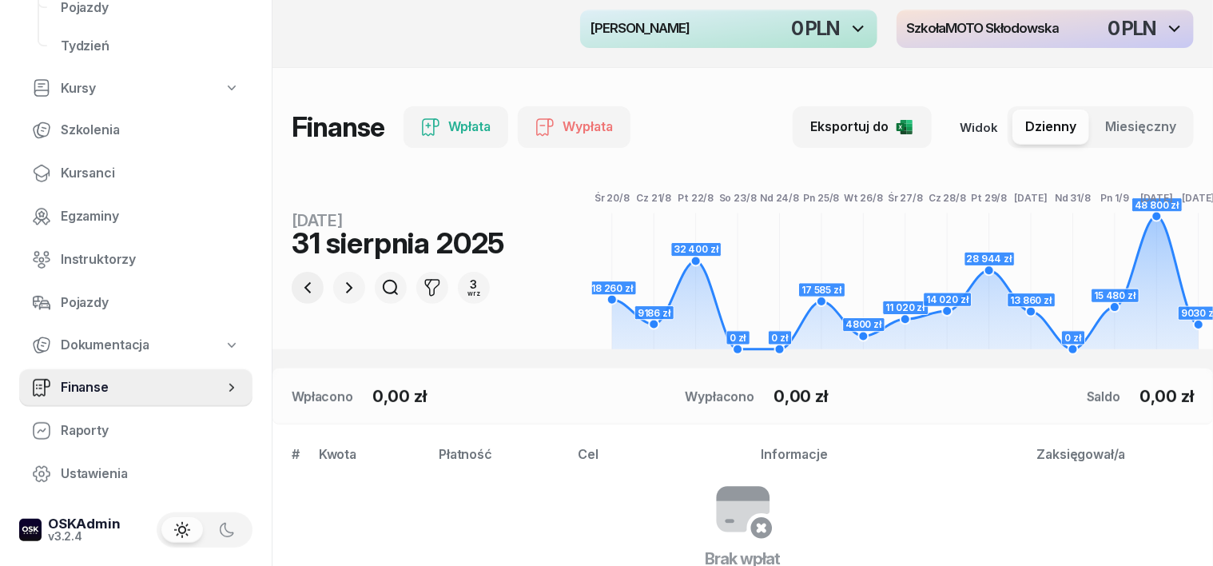
click at [292, 297] on button "button" at bounding box center [308, 288] width 32 height 32
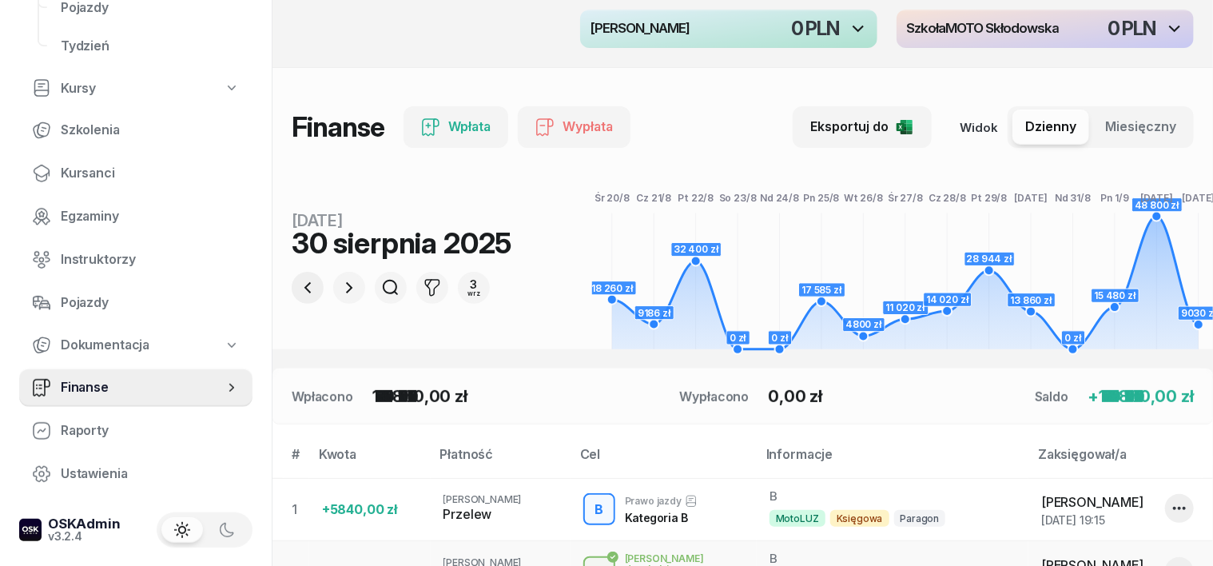
click at [298, 291] on icon "button" at bounding box center [307, 287] width 19 height 19
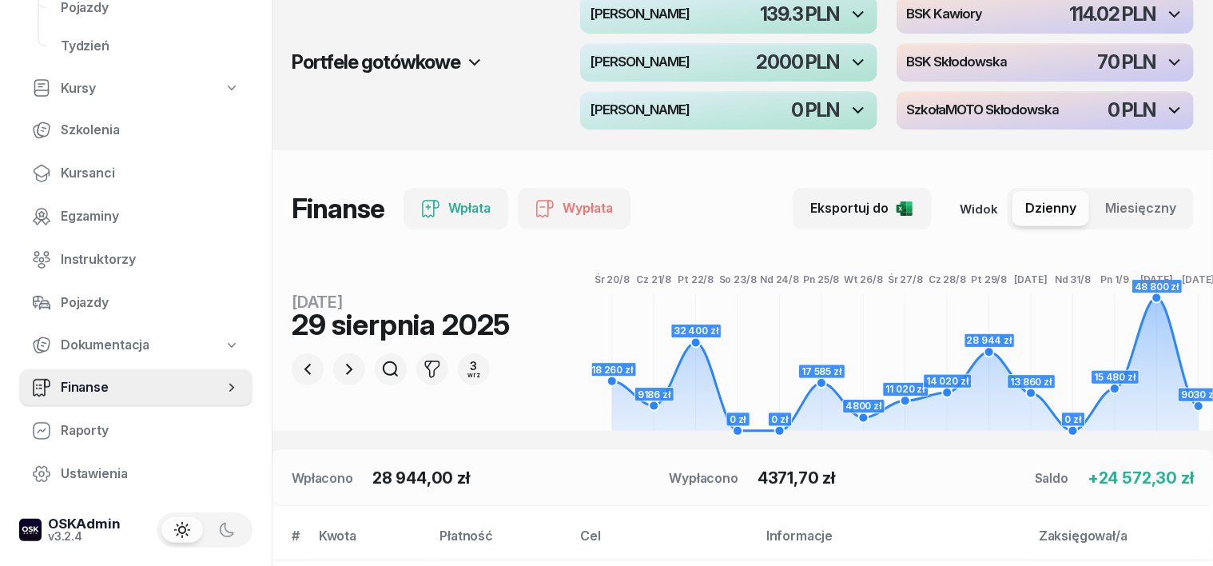
scroll to position [6, 0]
